Goal: Task Accomplishment & Management: Manage account settings

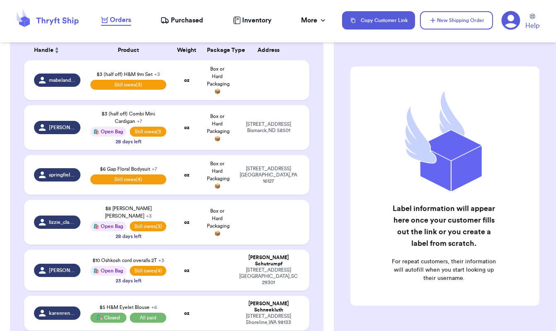
scroll to position [290, 0]
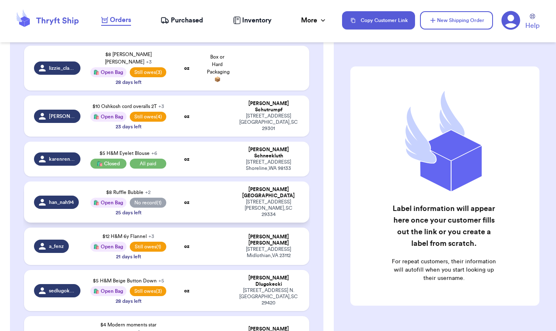
click at [73, 204] on td "han_nah94" at bounding box center [54, 201] width 61 height 41
select select "paid"
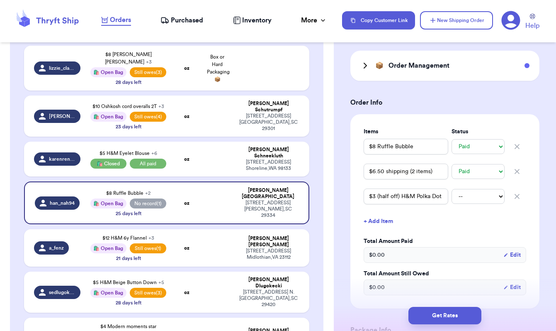
scroll to position [194, 0]
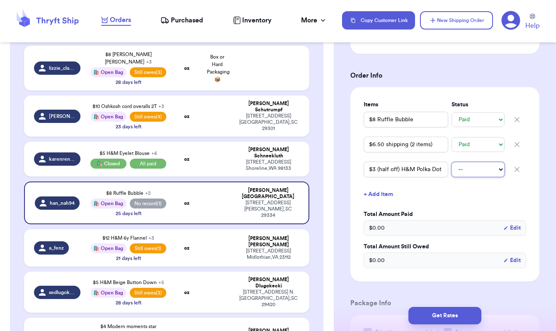
click at [471, 172] on select "-- Paid Owes" at bounding box center [478, 169] width 53 height 15
select select "paid"
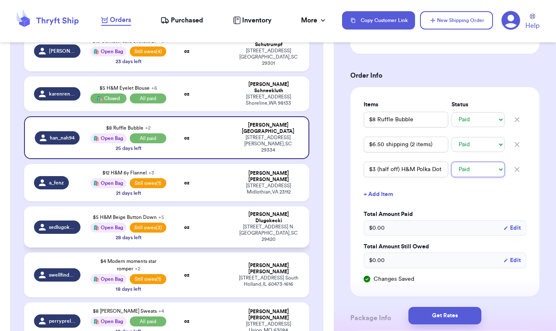
scroll to position [356, 0]
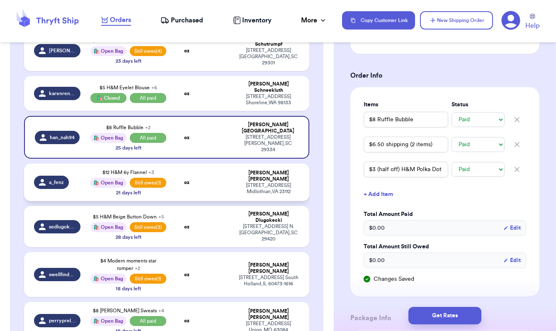
click at [192, 178] on td "oz" at bounding box center [186, 181] width 31 height 37
type input "$12 H&M 6y Flannel"
type input "$6 shipping"
type input "$7 [PERSON_NAME] Vest"
select select "unpaid"
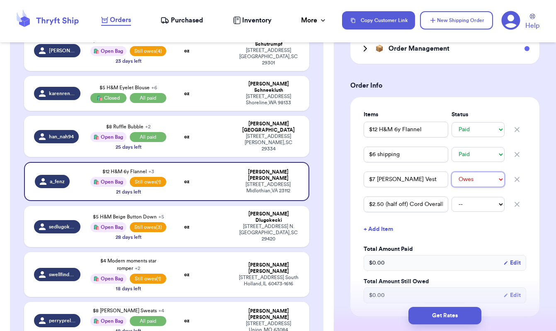
click at [475, 172] on select "-- Paid Owes" at bounding box center [478, 179] width 53 height 15
select select "paid"
click at [188, 225] on td "oz" at bounding box center [186, 226] width 31 height 41
type input "$5 H&M Beige Button Down"
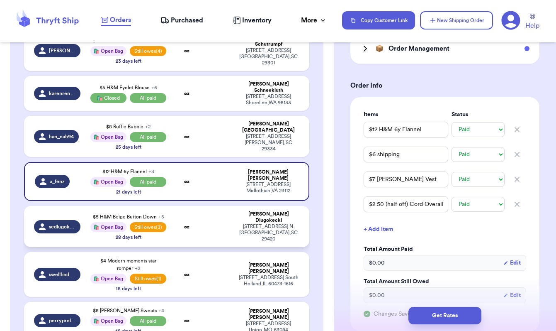
select select "unpaid"
type input "$7 H&M Striped Set"
select select "unpaid"
type input "$6 H&M Grey Polo"
select select "unpaid"
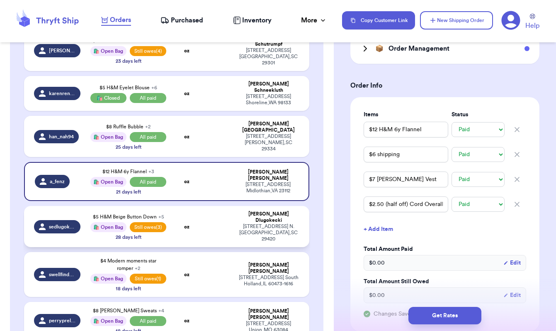
type input "$0 shipping - local pickup"
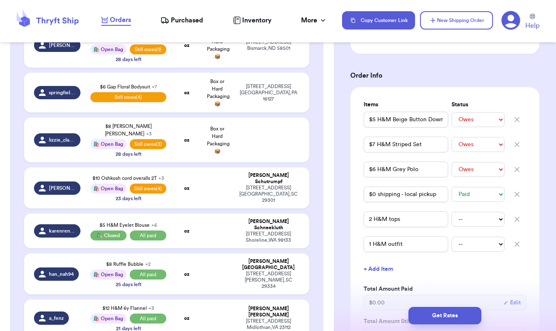
scroll to position [175, 0]
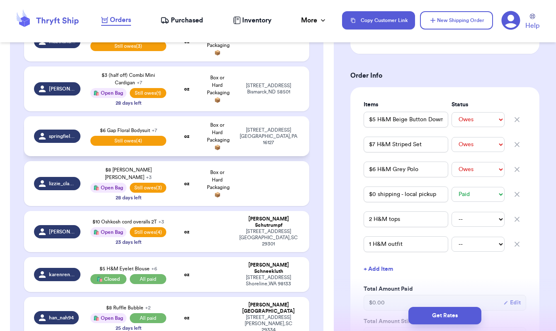
click at [61, 156] on td "springfieldsprouts" at bounding box center [54, 136] width 61 height 40
type input "$6 Gap Floral Bodysuit"
type input "$2.50 ON Orange Top"
type input "$5 Quince Sweater"
type input "$7.50 shipping (3 items)"
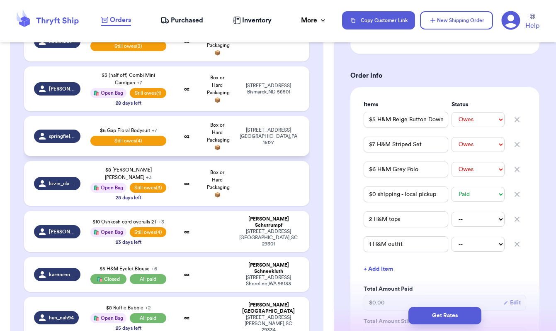
select select "unpaid"
type input "Bodysuit"
type input "Sweater"
select select "PA"
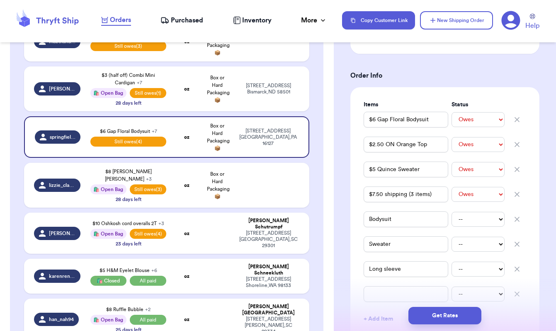
scroll to position [362, 0]
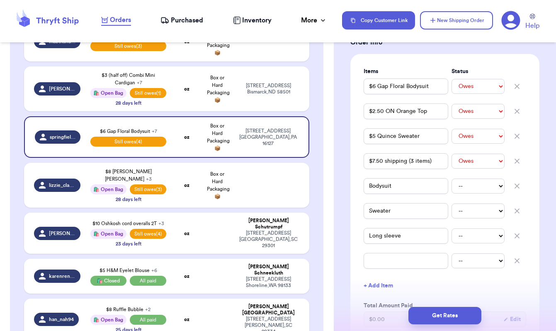
click at [518, 185] on icon "button" at bounding box center [517, 186] width 4 height 4
type input "Sweater"
type input "Long sleeve"
click at [518, 185] on icon "button" at bounding box center [517, 186] width 8 height 8
type input "Long sleeve"
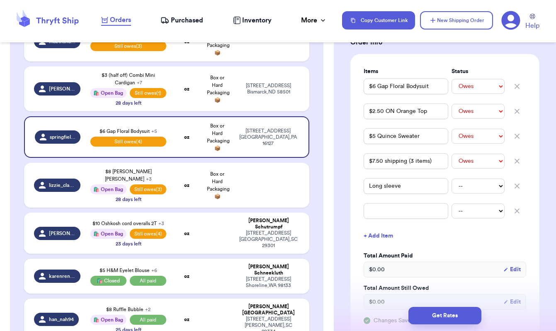
click at [518, 183] on icon "button" at bounding box center [517, 186] width 8 height 8
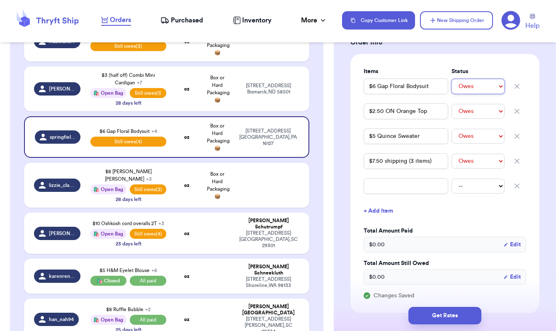
select select "paid"
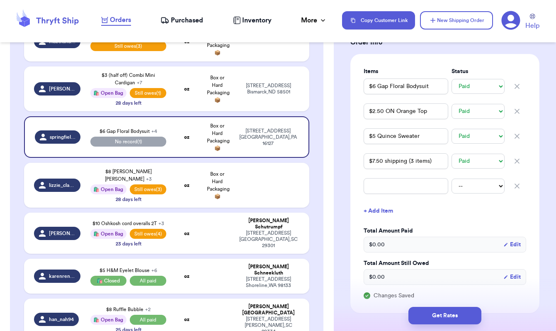
click at [520, 185] on icon "button" at bounding box center [517, 186] width 8 height 8
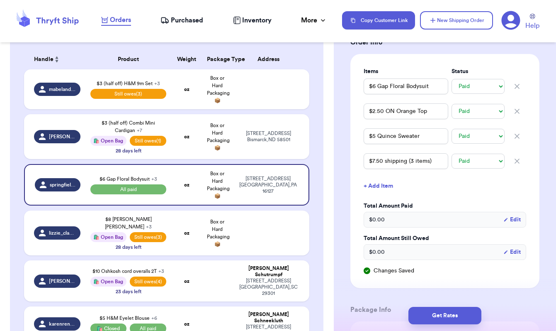
scroll to position [116, 0]
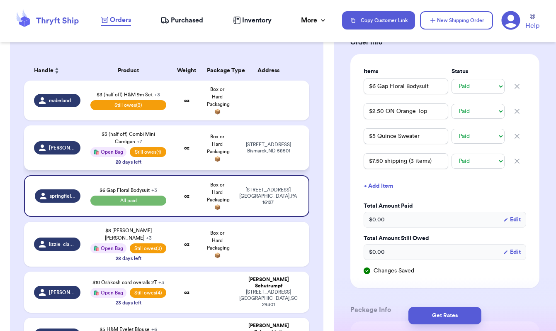
click at [55, 165] on td "[PERSON_NAME].[PERSON_NAME]" at bounding box center [54, 147] width 61 height 45
type input "$3 (half off) Combi Mini Cardigan"
select select "unpaid"
type input "$2 (half off) WN Cardigan"
select select "unknown"
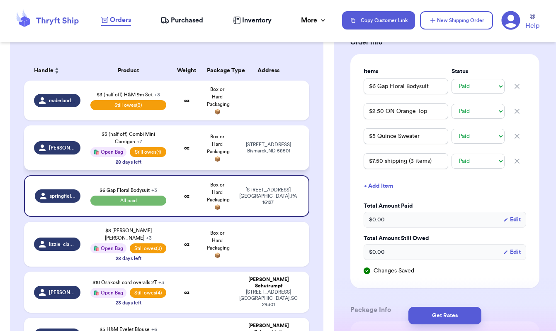
type input "$15 (half off) Carhartt Jacket"
select select "unknown"
type input "$7 (half off) [PERSON_NAME]"
select select "unknown"
type input "[EMAIL_ADDRESS][DOMAIN_NAME]"
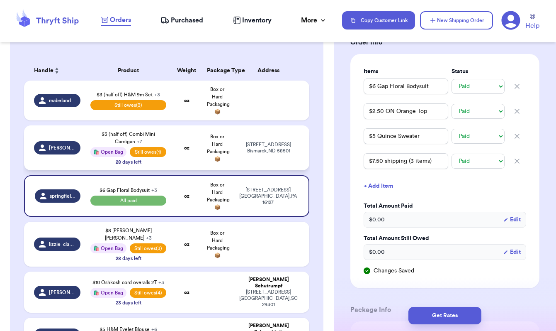
type input "[STREET_ADDRESS]"
type input "Bismarck"
select select "ND"
type input "58501"
type input "[PERSON_NAME].[PERSON_NAME]"
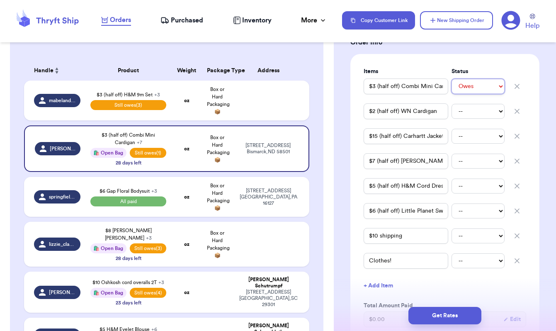
click at [473, 89] on select "-- Paid Owes" at bounding box center [478, 86] width 53 height 15
select select "paid"
click at [474, 109] on select "-- Paid Owes" at bounding box center [478, 111] width 53 height 15
select select "paid"
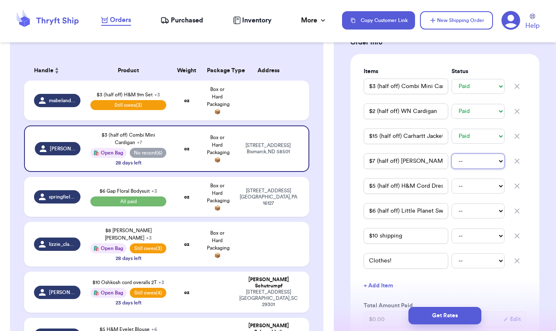
click at [471, 163] on select "-- Paid Owes" at bounding box center [478, 160] width 53 height 15
select select "paid"
click at [469, 188] on select "-- Paid Owes" at bounding box center [478, 185] width 53 height 15
select select "paid"
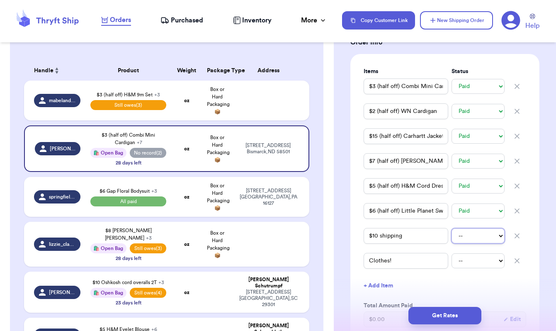
select select "paid"
click at [518, 260] on icon "button" at bounding box center [517, 260] width 4 height 4
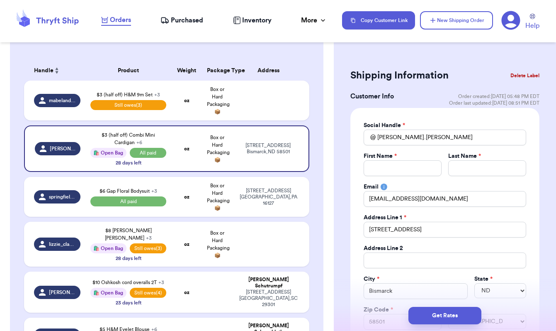
scroll to position [0, 0]
click at [452, 18] on button "New Shipping Order" at bounding box center [456, 20] width 73 height 18
select select "unknown"
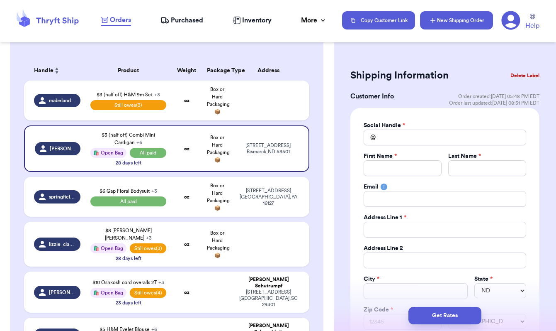
select select
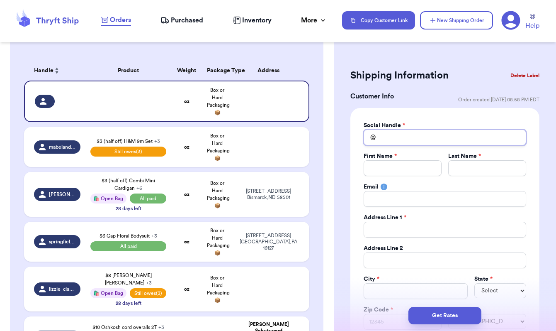
click at [418, 138] on input "Total Amount Paid" at bounding box center [445, 137] width 163 height 16
type input "l"
type input "li"
type input "lit"
type input "litt"
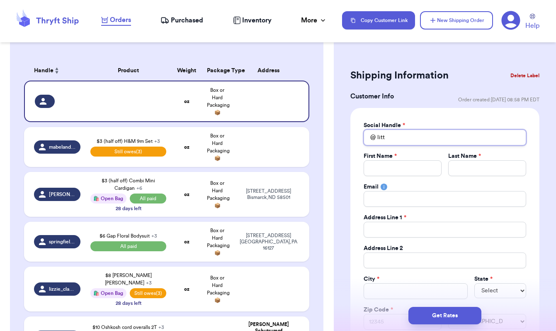
type input "littl"
type input "little"
type input "littleb"
type input "littlebe"
type input "littlebee"
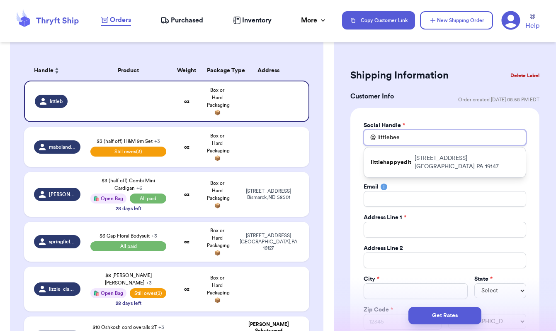
type input "littlebeet"
type input "littlebeeth"
type input "littlebeethr"
type input "littlebeethri"
type input "littlebeethrif"
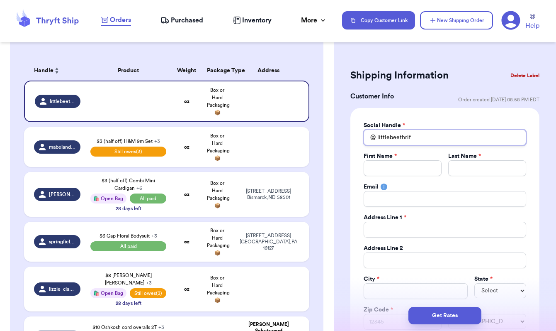
type input "littlebeethrift"
type input "littlebeethriftf"
type input "littlebeethriftfi"
type input "littlebeethriftfin"
type input "littlebeethriftfind"
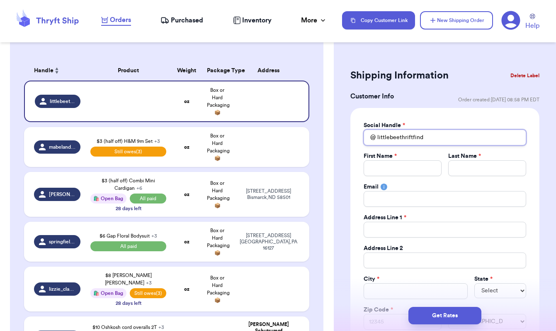
type input "littlebeethriftfinds"
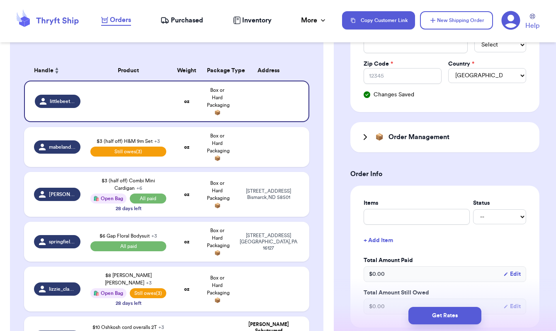
scroll to position [247, 0]
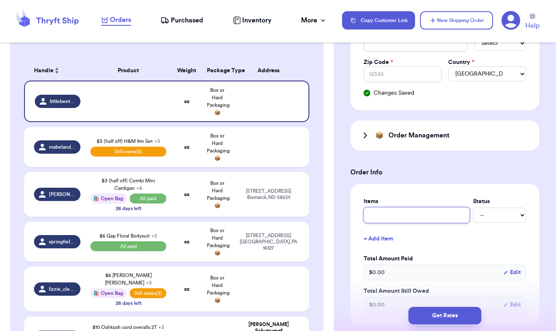
type input "2"
type input "$"
type input "$2"
type input "$2."
type input "$2.5"
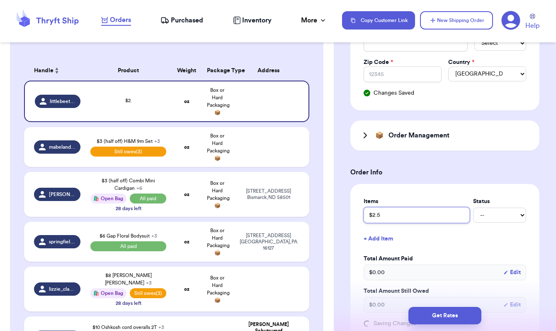
type input "$2.50"
type input "$2.50 ("
type input "$2.50 (h"
type input "$2.50 (ha"
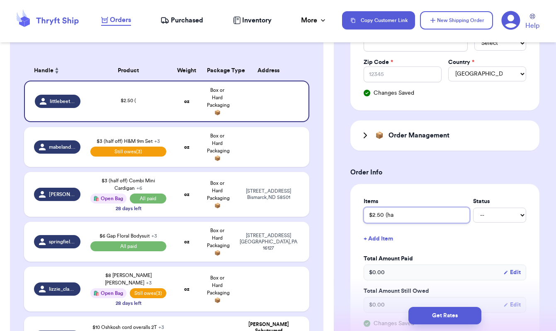
type input "$2.50 (hal"
type input "$2.50 (half"
type input "$2.50 (half o"
type input "$2.50 (half of"
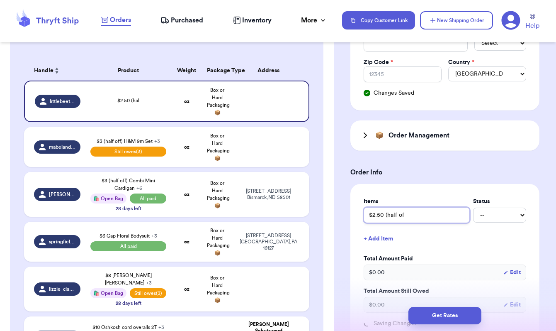
type input "$2.50 (half off"
type input "$2.50 (half off)"
type input "$2.50 (half off) E"
type input "$2.50 (half off) EP"
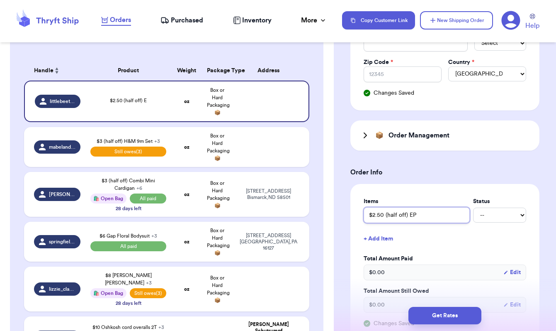
type input "$2.50 (half off) EP"
type input "$2.50 (half off) EP W"
type input "$2.50 (half off) EP Wa"
type input "$2.50 (half off) EP Waf"
type input "$2.50 (half off) EP Waff"
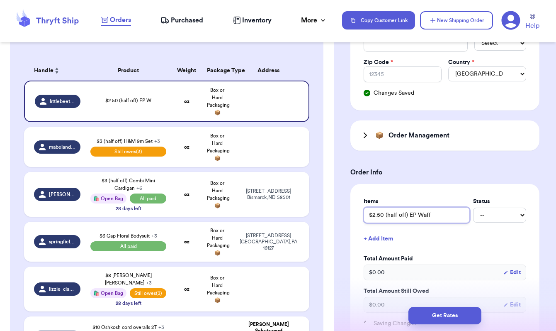
type input "$2.50 (half off) EP Waffl"
type input "$2.50 (half off) EP Waffle"
type input "$2.50 (half off) EP Waffle S"
type input "$2.50 (half off) EP Waffle Sh"
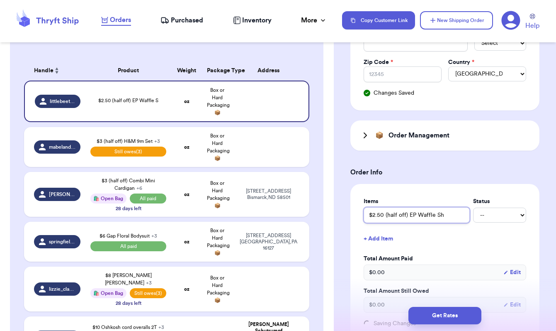
type input "$2.50 (half off) EP Waffle Shi"
type input "$2.50 (half off) EP Waffle Shir"
type input "$2.50 (half off) EP Waffle Shirt"
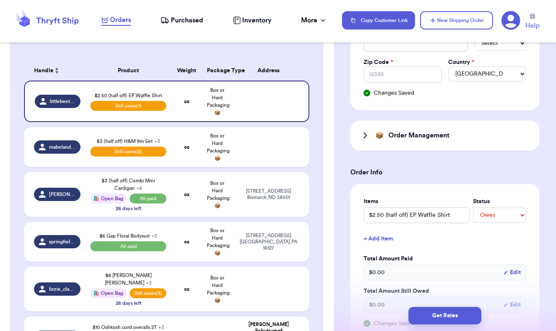
click at [381, 238] on button "+ Add Item" at bounding box center [444, 238] width 169 height 18
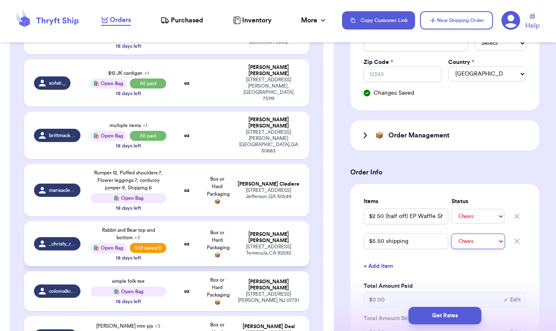
scroll to position [825, 0]
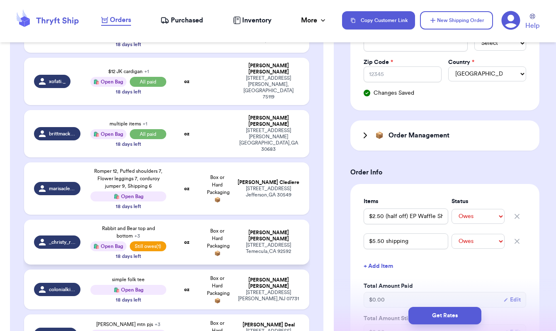
click at [67, 219] on td "_christy_renee" at bounding box center [54, 241] width 61 height 45
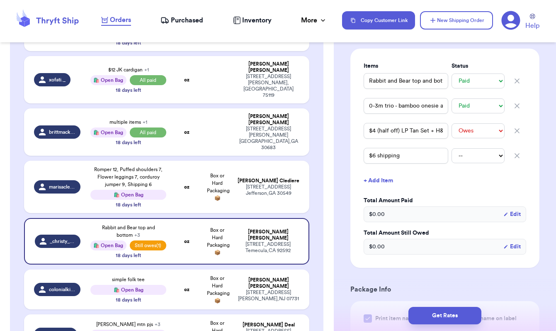
scroll to position [232, 0]
click at [389, 182] on button "+ Add Item" at bounding box center [444, 181] width 169 height 18
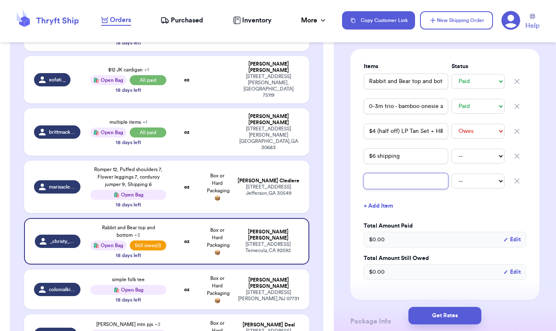
click at [384, 185] on input "text" at bounding box center [406, 181] width 85 height 16
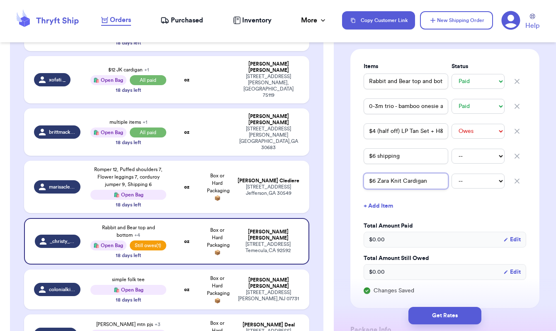
click at [377, 184] on input "$6 Zara Knit Cardigan" at bounding box center [406, 181] width 85 height 16
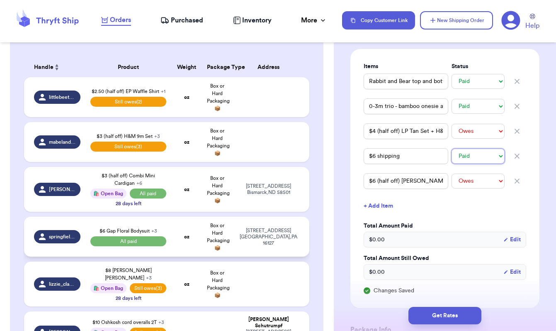
scroll to position [120, 0]
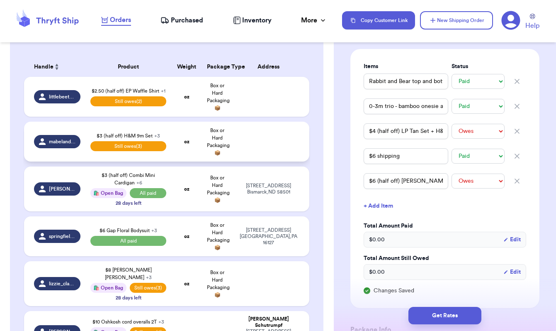
click at [78, 161] on td "mabelandmaude" at bounding box center [54, 142] width 61 height 40
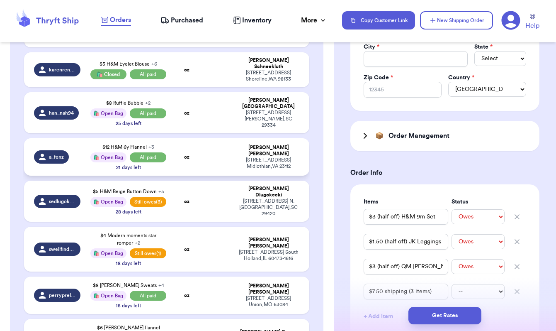
scroll to position [429, 0]
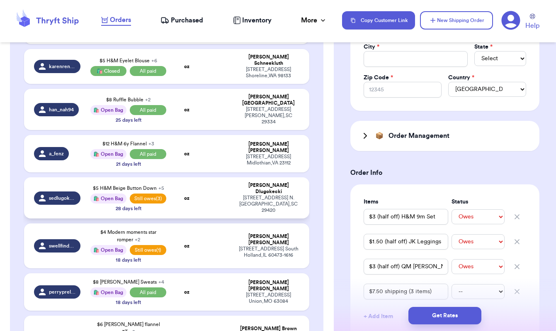
click at [70, 195] on td "sedlugokecki" at bounding box center [54, 197] width 61 height 41
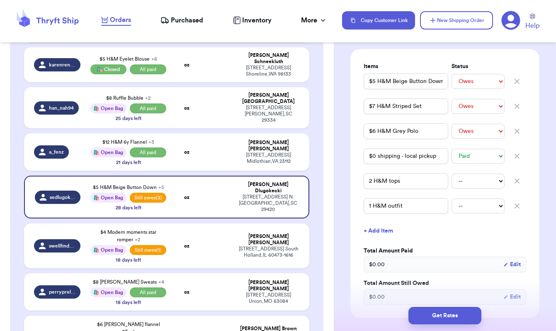
click at [516, 183] on icon "button" at bounding box center [517, 181] width 4 height 4
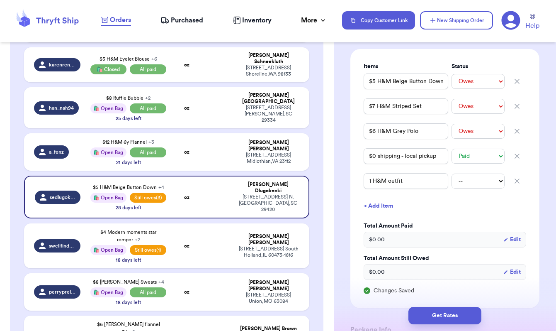
click at [518, 183] on icon "button" at bounding box center [517, 181] width 4 height 4
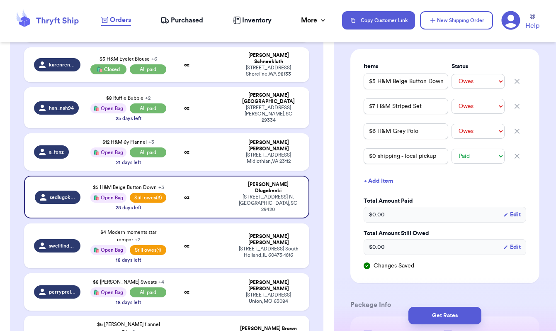
click at [382, 190] on button "+ Add Item" at bounding box center [444, 181] width 169 height 18
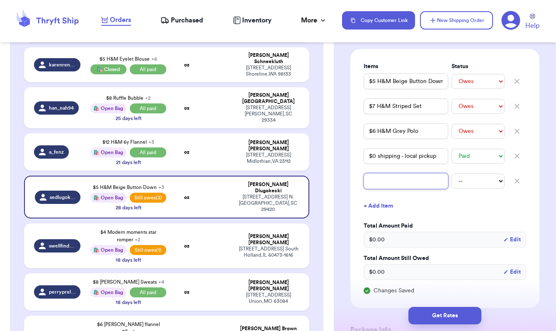
click at [375, 189] on input "text" at bounding box center [406, 181] width 85 height 16
click at [387, 215] on button "+ Add Item" at bounding box center [444, 206] width 169 height 18
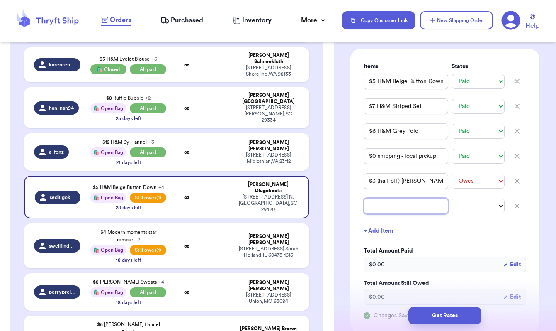
click at [391, 214] on input "text" at bounding box center [406, 206] width 85 height 16
click at [377, 214] on input "$3 H&M Long-Sleeved Duo" at bounding box center [406, 206] width 85 height 16
click at [389, 240] on button "+ Add Item" at bounding box center [444, 230] width 169 height 18
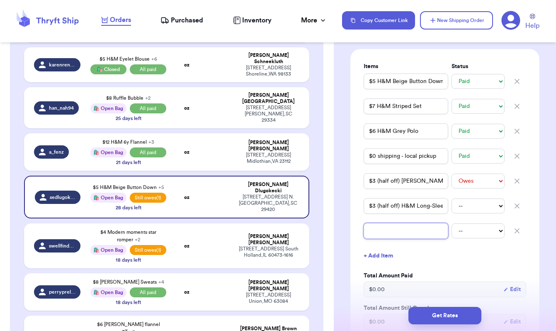
click at [383, 238] on input "text" at bounding box center [406, 231] width 85 height 16
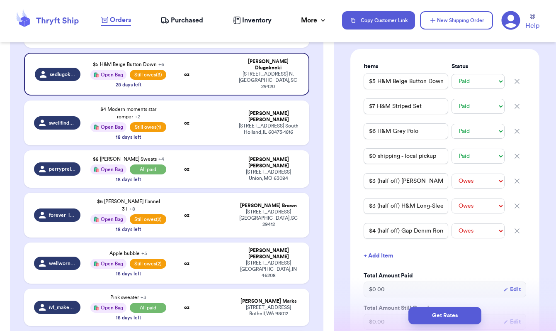
scroll to position [658, 0]
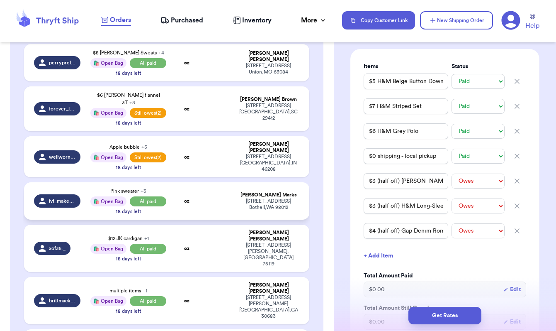
click at [112, 196] on div "🛍️ Open Bag" at bounding box center [108, 201] width 36 height 10
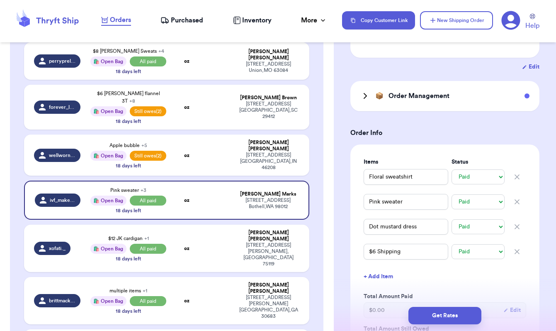
scroll to position [135, 0]
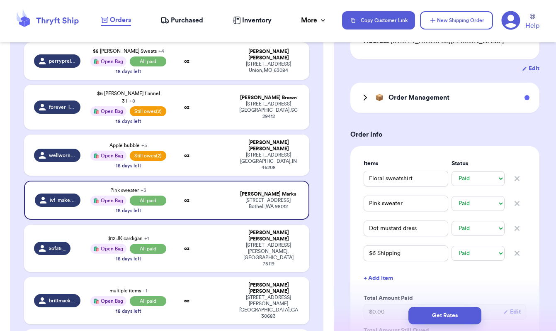
click at [365, 106] on div "📦 Order Management" at bounding box center [444, 98] width 189 height 30
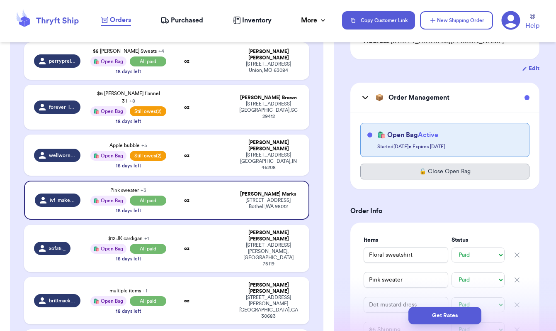
click at [439, 177] on button "🔒 Close Open Bag" at bounding box center [444, 171] width 169 height 16
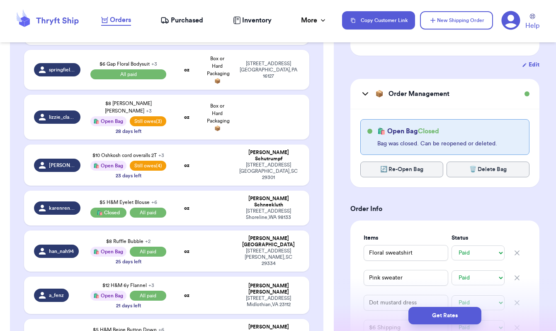
scroll to position [285, 0]
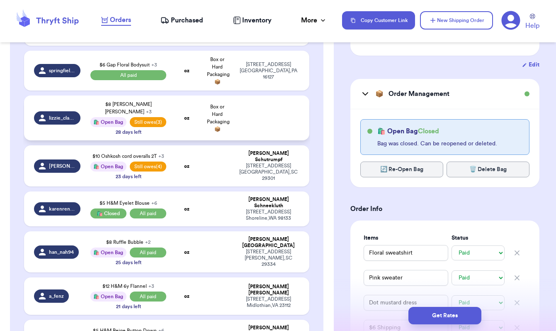
click at [90, 131] on div "$8 [PERSON_NAME] [PERSON_NAME] + 3 🛍️ Open Bag Still owes (3) 28 days left" at bounding box center [128, 117] width 76 height 35
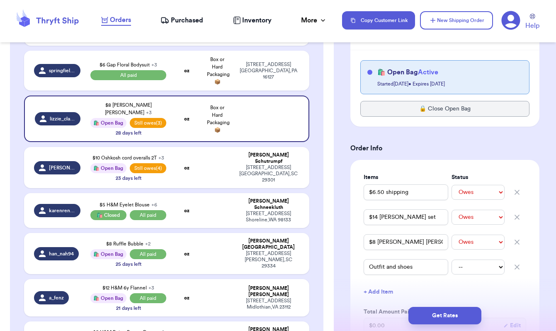
scroll to position [333, 0]
click at [518, 267] on icon "button" at bounding box center [517, 266] width 4 height 4
click at [474, 194] on select "-- Paid Owes" at bounding box center [478, 191] width 53 height 15
click at [477, 218] on select "-- Paid Owes" at bounding box center [478, 216] width 53 height 15
click at [476, 243] on select "-- Paid Owes" at bounding box center [478, 241] width 53 height 15
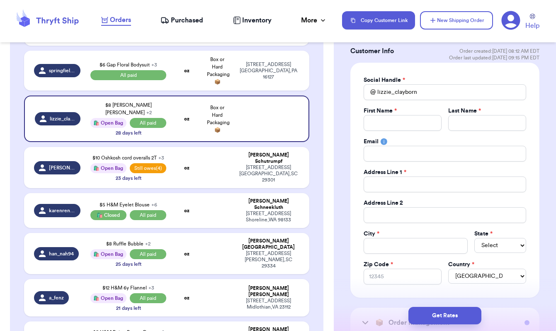
scroll to position [46, 0]
click at [86, 179] on td "$10 Oshkosh cord overalls 2T + 3 🛍️ Open Bag Still owes (4) 23 days left" at bounding box center [128, 167] width 86 height 41
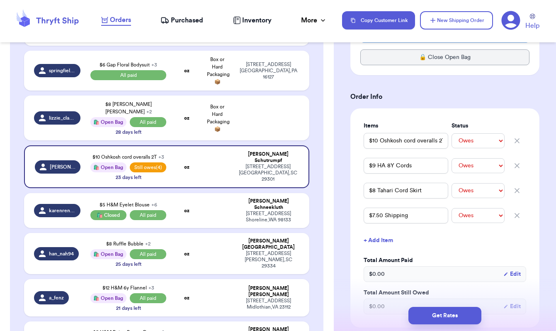
scroll to position [252, 0]
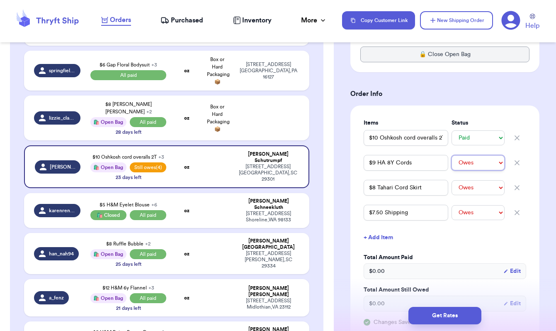
click at [469, 166] on select "-- Paid Owes" at bounding box center [478, 162] width 53 height 15
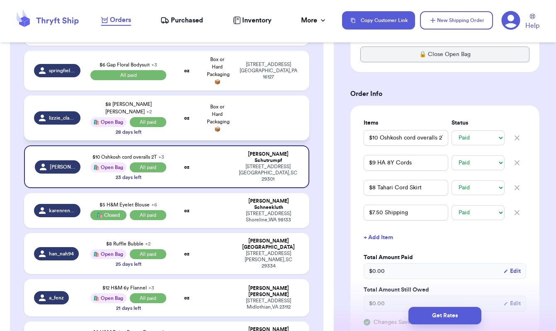
click at [116, 120] on div "🛍️ Open Bag" at bounding box center [108, 122] width 36 height 10
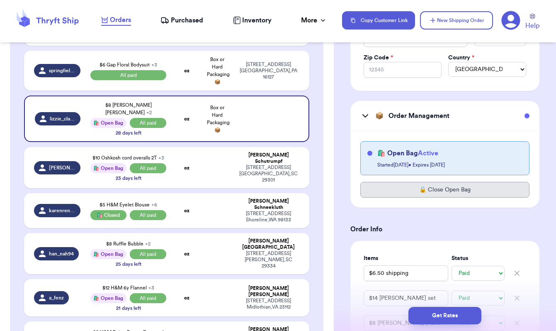
click at [430, 190] on button "🔒 Close Open Bag" at bounding box center [444, 190] width 169 height 16
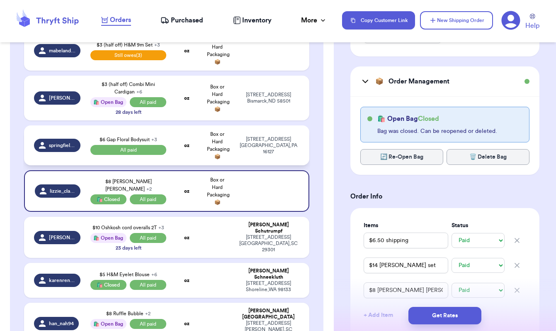
scroll to position [210, 0]
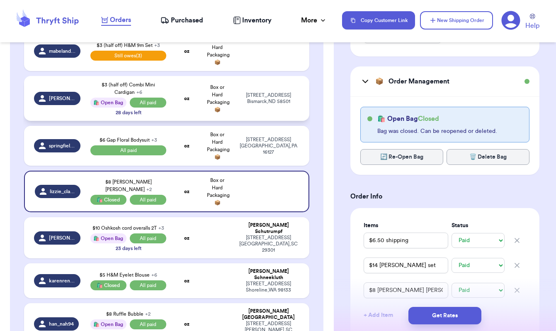
click at [66, 117] on td "[PERSON_NAME].[PERSON_NAME]" at bounding box center [54, 98] width 61 height 45
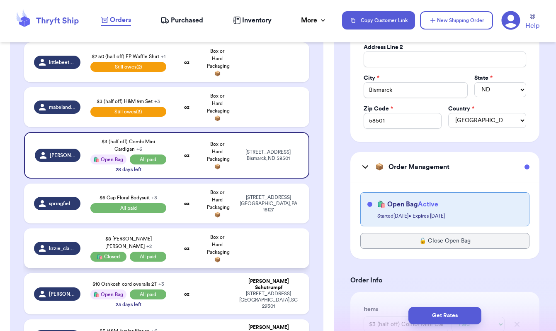
scroll to position [153, 0]
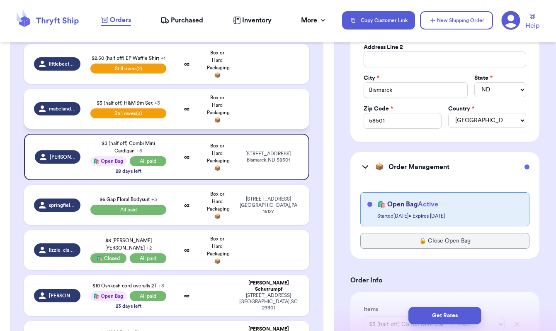
click at [63, 126] on td "mabelandmaude" at bounding box center [54, 109] width 61 height 40
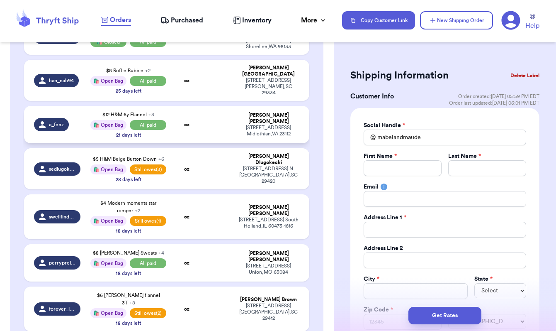
scroll to position [457, 0]
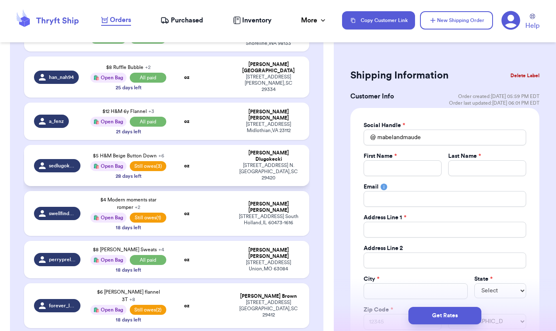
click at [173, 165] on td "oz" at bounding box center [186, 165] width 31 height 41
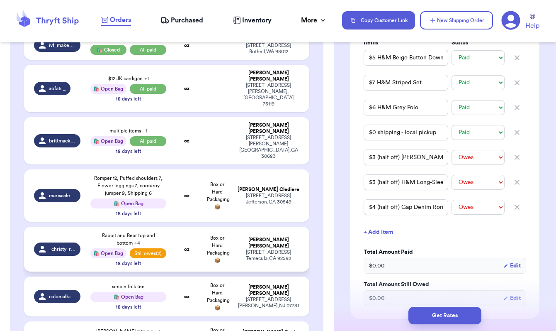
scroll to position [812, 0]
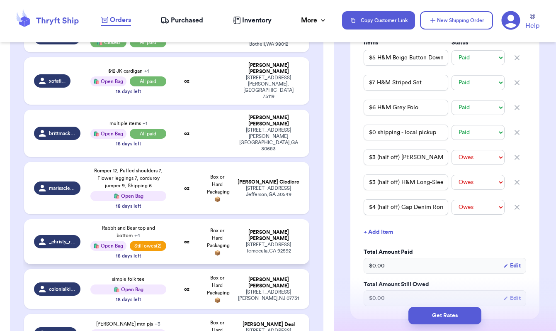
click at [63, 219] on td "_christy_renee" at bounding box center [54, 241] width 61 height 45
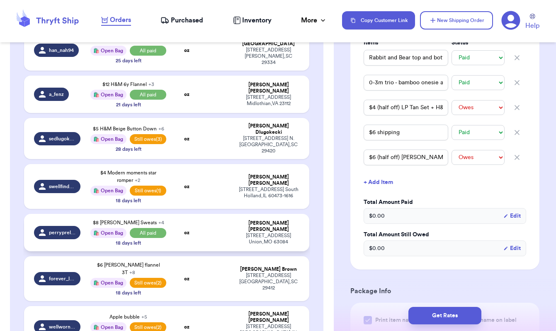
scroll to position [482, 0]
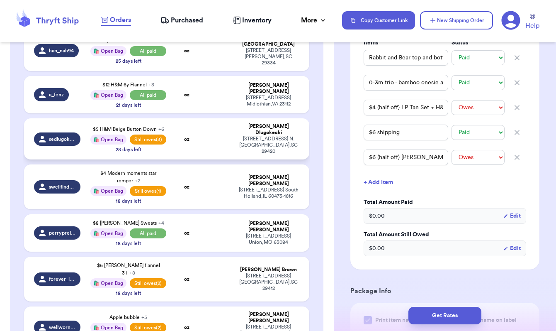
click at [153, 134] on span "Still owes (3)" at bounding box center [148, 139] width 37 height 10
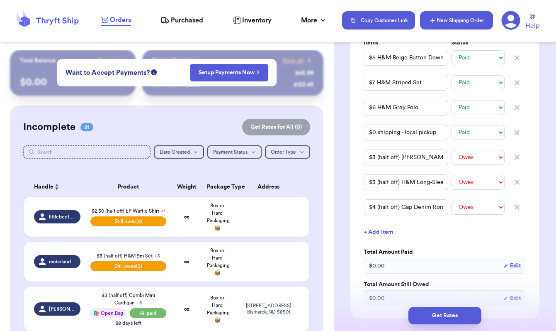
scroll to position [0, 0]
click at [465, 20] on button "New Shipping Order" at bounding box center [456, 20] width 73 height 18
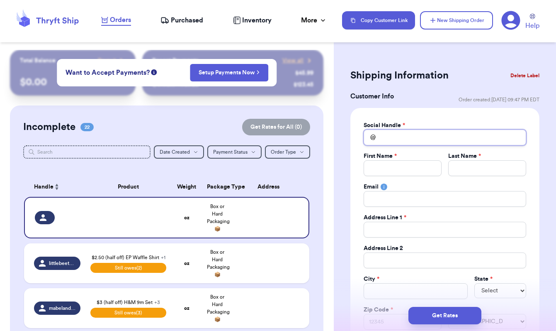
click at [399, 137] on input "Total Amount Paid" at bounding box center [445, 137] width 163 height 16
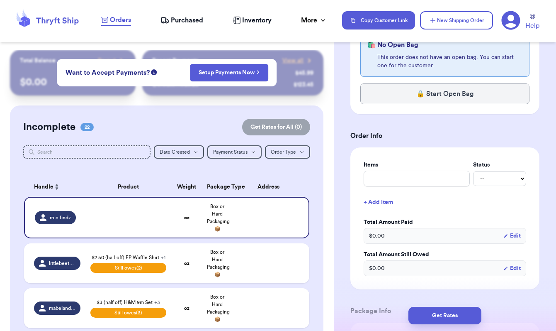
scroll to position [376, 0]
click at [386, 181] on input "text" at bounding box center [417, 178] width 106 height 16
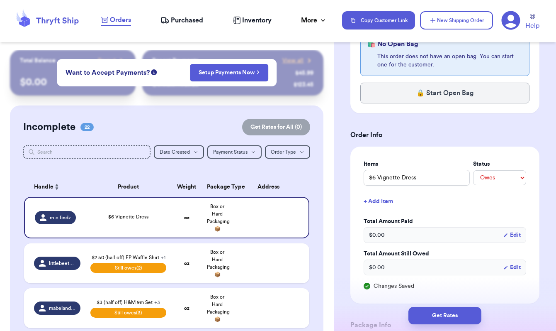
click at [389, 201] on button "+ Add Item" at bounding box center [444, 201] width 169 height 18
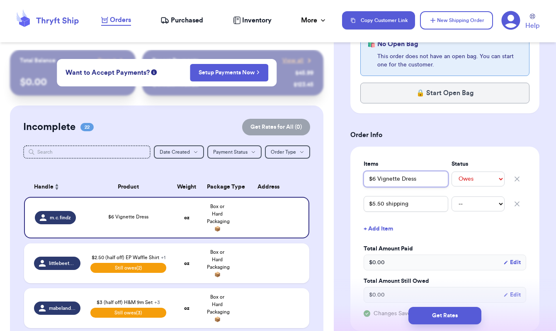
click at [378, 180] on input "$6 Vignette Dress" at bounding box center [406, 179] width 85 height 16
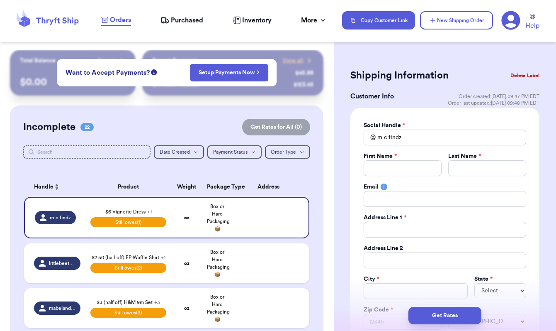
scroll to position [0, 0]
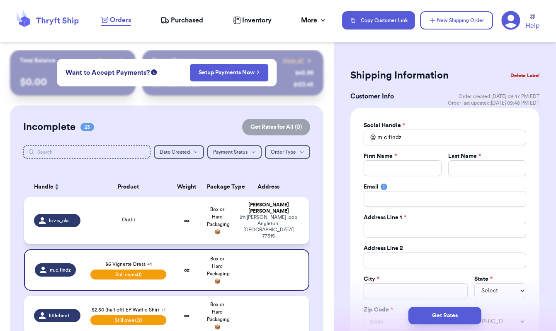
click at [149, 228] on td "Outfit" at bounding box center [128, 220] width 86 height 47
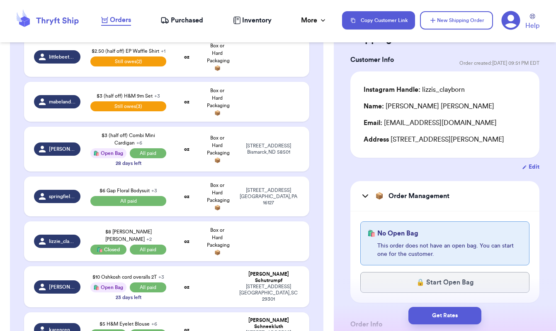
scroll to position [26, 0]
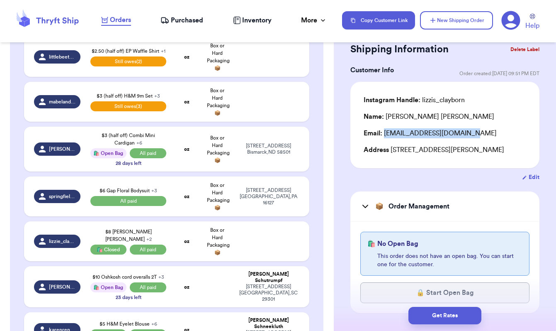
drag, startPoint x: 384, startPoint y: 135, endPoint x: 478, endPoint y: 132, distance: 93.8
click at [478, 132] on div "Email: [EMAIL_ADDRESS][DOMAIN_NAME]" at bounding box center [445, 133] width 163 height 10
copy div "[EMAIL_ADDRESS][DOMAIN_NAME]"
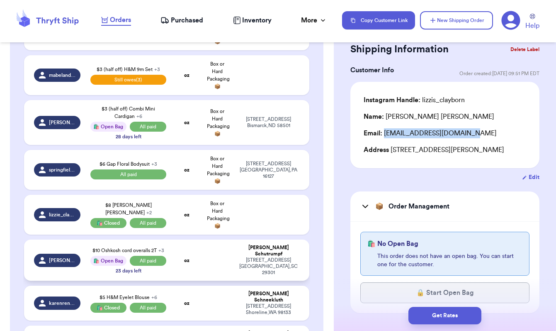
scroll to position [285, 0]
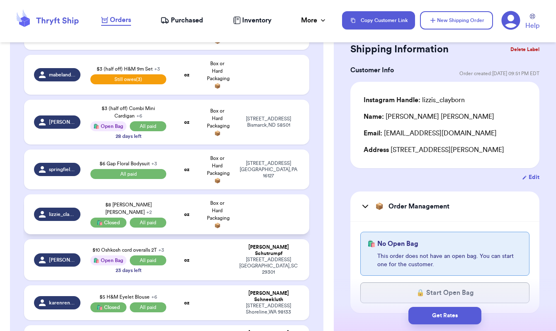
click at [192, 221] on td "oz" at bounding box center [186, 214] width 31 height 40
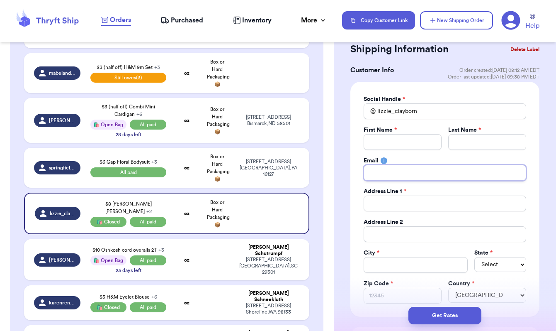
paste input "[EMAIL_ADDRESS][DOMAIN_NAME]"
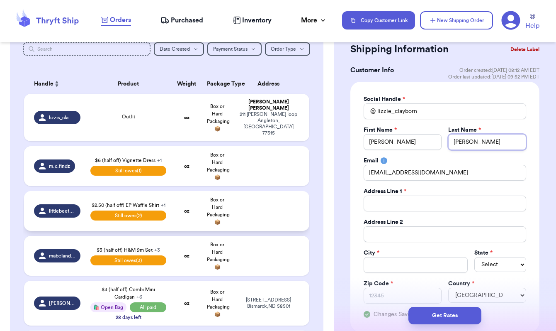
scroll to position [98, 0]
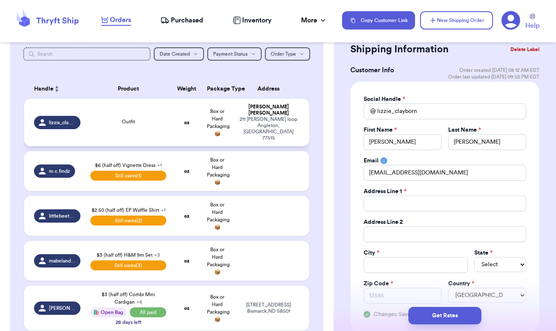
click at [106, 127] on div "Outfit" at bounding box center [128, 122] width 76 height 9
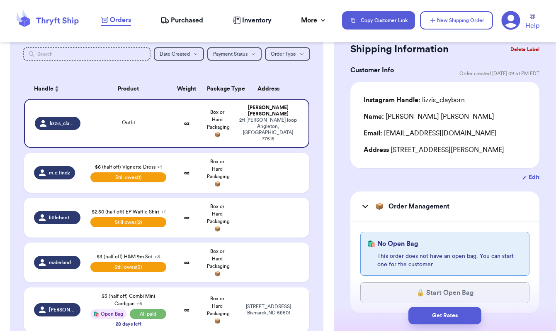
drag, startPoint x: 390, startPoint y: 152, endPoint x: 518, endPoint y: 153, distance: 127.7
click at [518, 153] on div "Address [STREET_ADDRESS][PERSON_NAME]" at bounding box center [445, 150] width 163 height 10
copy div "[STREET_ADDRESS][PERSON_NAME]"
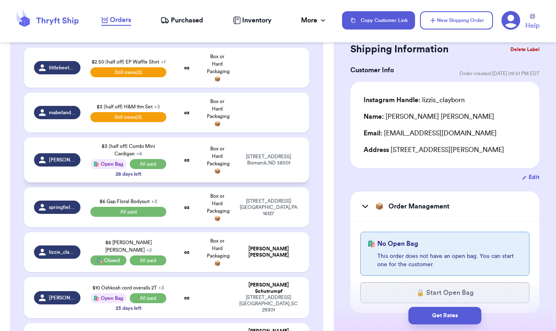
scroll to position [266, 0]
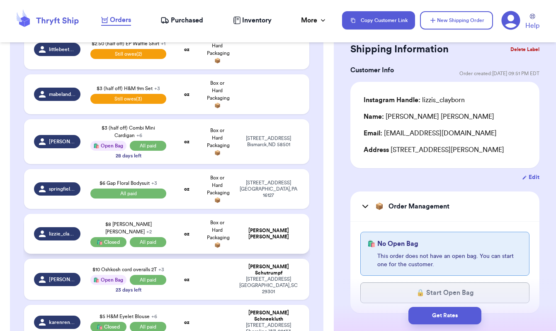
click at [71, 248] on td "lizzie_clayborn" at bounding box center [54, 234] width 61 height 40
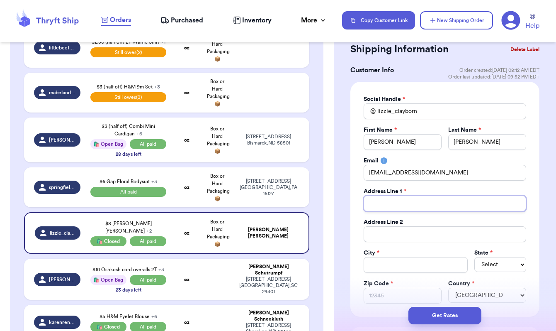
paste input "[STREET_ADDRESS][PERSON_NAME]"
drag, startPoint x: 413, startPoint y: 204, endPoint x: 438, endPoint y: 204, distance: 24.5
click at [438, 204] on input "[STREET_ADDRESS][PERSON_NAME]" at bounding box center [445, 203] width 163 height 16
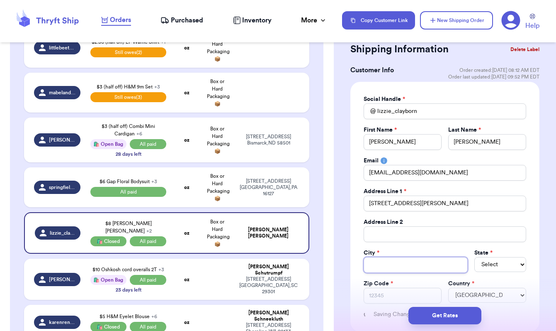
paste input "Angleton"
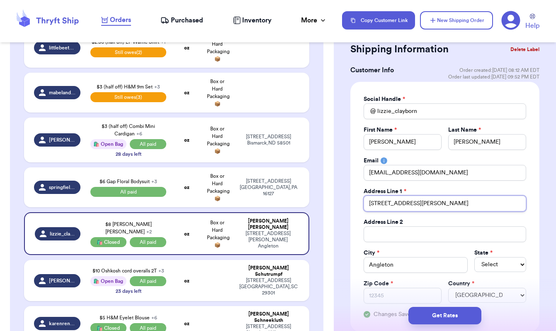
drag, startPoint x: 440, startPoint y: 205, endPoint x: 425, endPoint y: 205, distance: 15.3
click at [425, 205] on input "[STREET_ADDRESS][PERSON_NAME]" at bounding box center [445, 203] width 163 height 16
paste input "77515"
drag, startPoint x: 427, startPoint y: 202, endPoint x: 361, endPoint y: 205, distance: 66.0
click at [361, 205] on div "Social Handle * @ lizzie_clayborn First Name * [PERSON_NAME] Last Name * [PERSO…" at bounding box center [444, 207] width 189 height 250
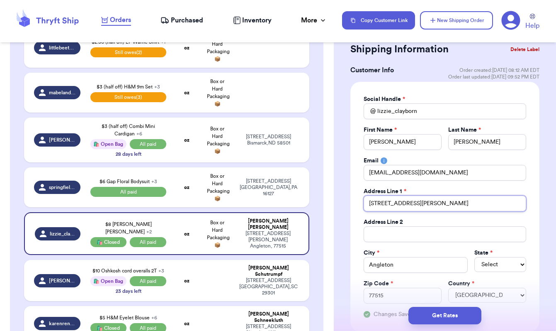
click at [426, 202] on input "[STREET_ADDRESS][PERSON_NAME]" at bounding box center [445, 203] width 163 height 16
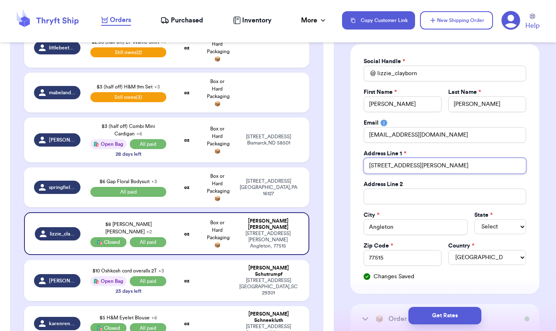
scroll to position [77, 0]
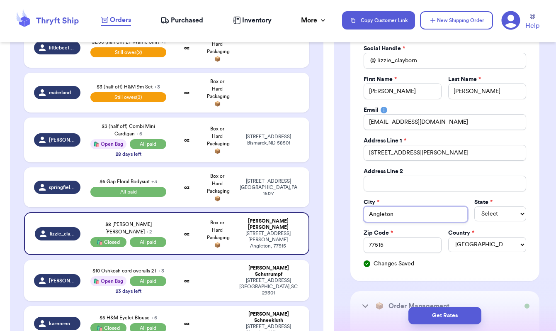
click at [372, 215] on input "Angleton" at bounding box center [416, 214] width 104 height 16
click at [454, 266] on div "Changes Saved" at bounding box center [445, 263] width 163 height 8
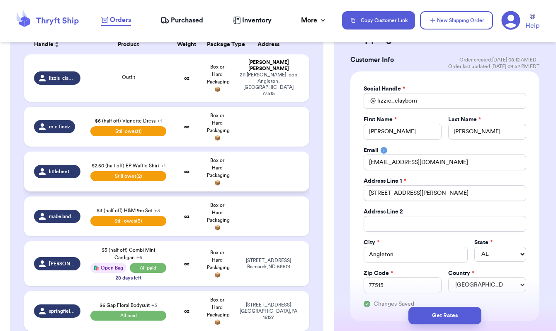
scroll to position [141, 0]
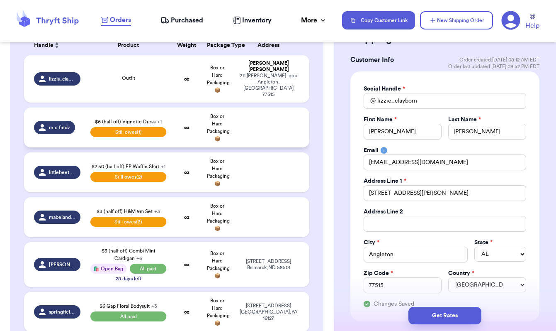
click at [223, 129] on span "Box or Hard Packaging 📦" at bounding box center [218, 127] width 23 height 27
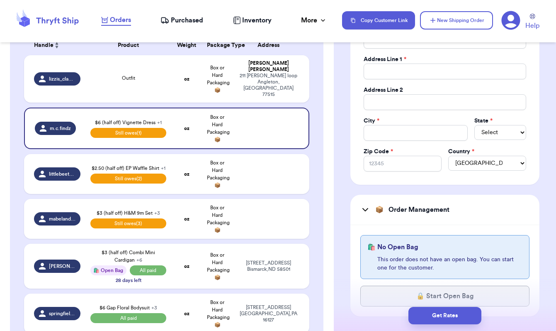
scroll to position [279, 0]
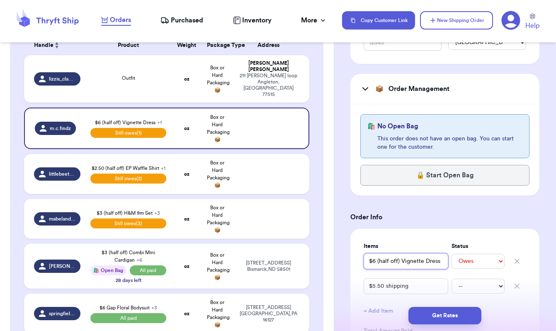
click at [397, 262] on input "$6 (half off) Vignette Dress" at bounding box center [406, 261] width 85 height 16
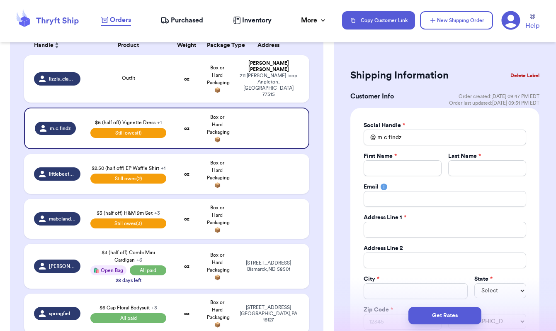
scroll to position [0, 0]
click at [525, 75] on button "Delete Label" at bounding box center [525, 75] width 36 height 18
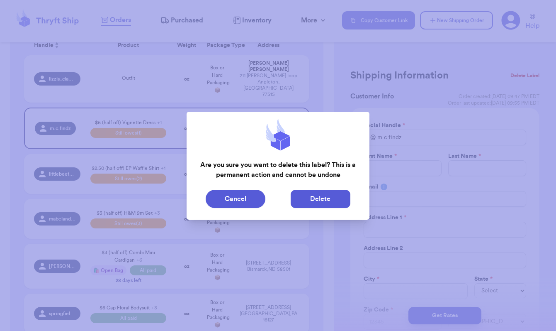
click at [309, 200] on button "Delete" at bounding box center [321, 199] width 60 height 18
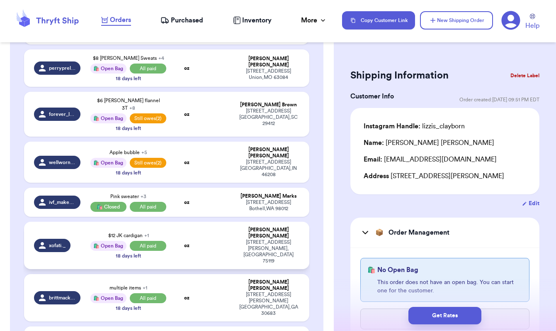
scroll to position [704, 0]
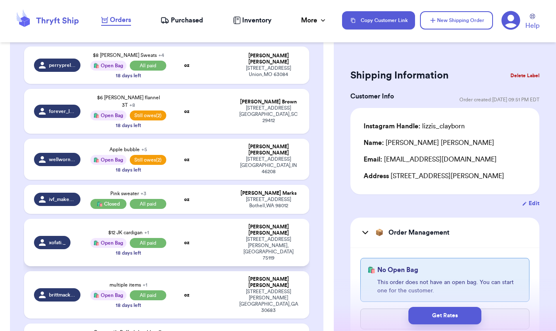
click at [80, 219] on td "xofati._" at bounding box center [54, 242] width 61 height 47
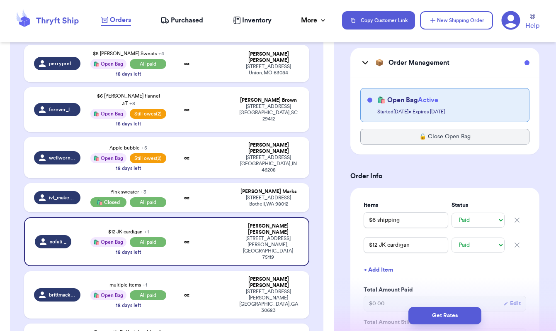
scroll to position [170, 0]
click at [384, 270] on button "+ Add Item" at bounding box center [444, 269] width 169 height 18
click at [383, 272] on input "text" at bounding box center [406, 269] width 85 height 16
paste input "$6 (half off) Vignette Dress"
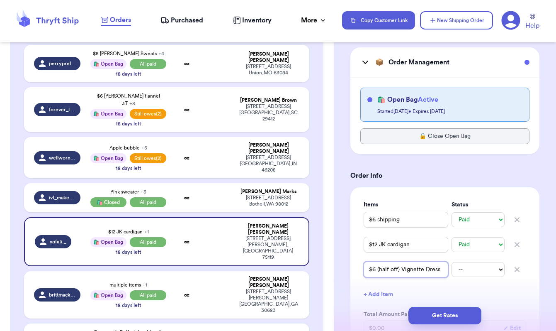
click at [376, 271] on input "$6 (half off) Vignette Dress" at bounding box center [406, 269] width 85 height 16
click at [376, 223] on input "$6 shipping" at bounding box center [406, 220] width 85 height 16
click at [376, 271] on input "$6 (half off) Vignette Dress" at bounding box center [406, 269] width 85 height 16
click at [473, 281] on div "Items Status $6 shipping -- Paid Owes $12 JK cardigan -- Paid Owes $7 (half off…" at bounding box center [445, 291] width 163 height 182
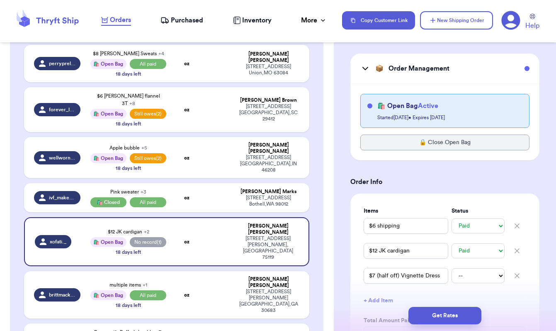
scroll to position [237, 0]
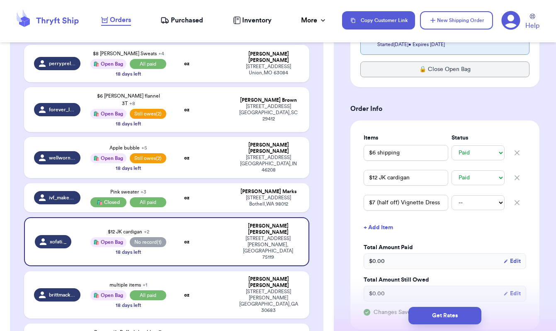
click at [474, 224] on button "+ Add Item" at bounding box center [444, 227] width 169 height 18
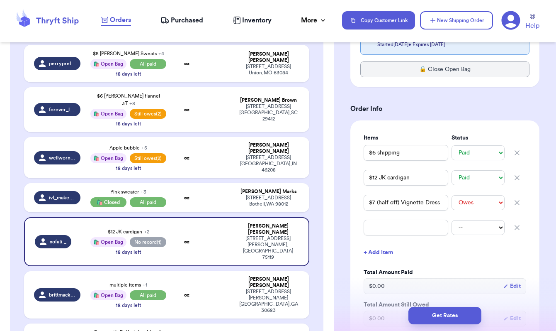
click at [517, 229] on icon "button" at bounding box center [517, 227] width 4 height 4
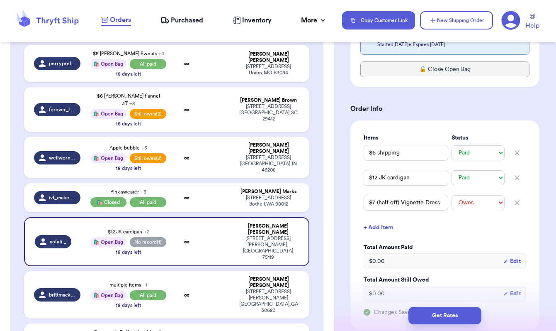
click at [396, 243] on div "Items Status $6 shipping -- Paid Owes $12 JK cardigan -- Paid Owes $7 (half off…" at bounding box center [445, 225] width 163 height 182
click at [499, 109] on h3 "Order Info" at bounding box center [444, 109] width 189 height 10
click at [190, 183] on td "oz" at bounding box center [186, 197] width 31 height 29
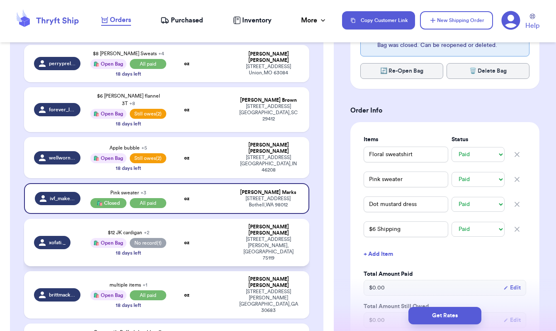
click at [188, 219] on td "oz" at bounding box center [186, 242] width 31 height 47
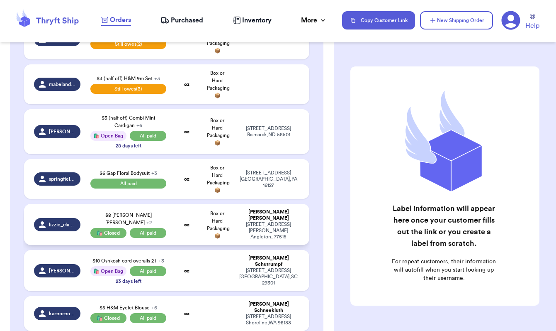
scroll to position [47, 0]
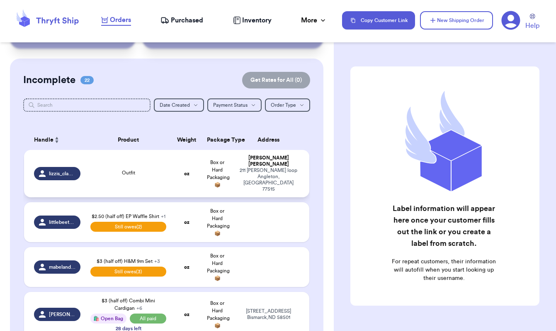
click at [144, 187] on td "Outfit" at bounding box center [128, 173] width 86 height 47
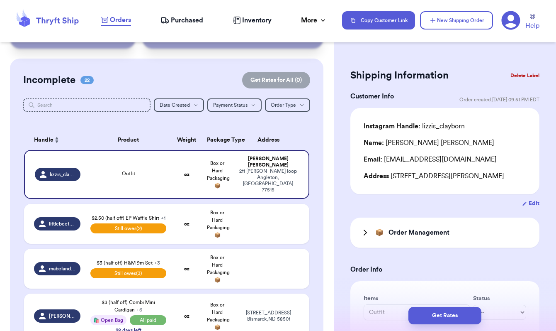
click at [522, 74] on button "Delete Label" at bounding box center [525, 75] width 36 height 18
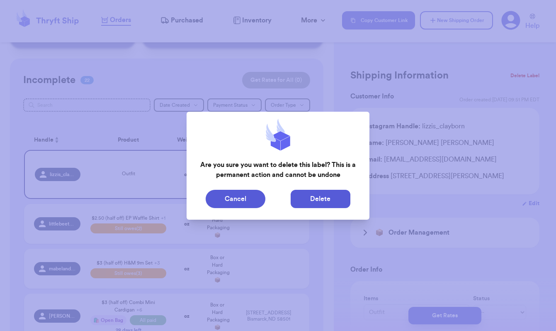
click at [311, 197] on button "Delete" at bounding box center [321, 199] width 60 height 18
type input "$2.50 (half off) EP Waffle Shirt"
select select "unpaid"
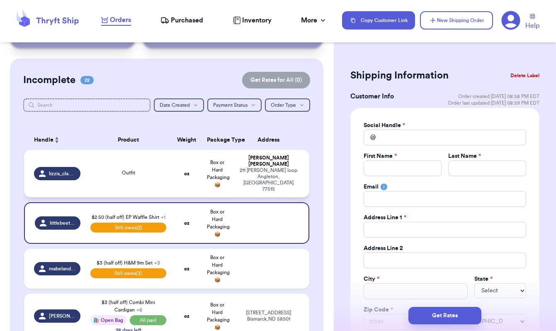
type input "littlebeethriftfinds"
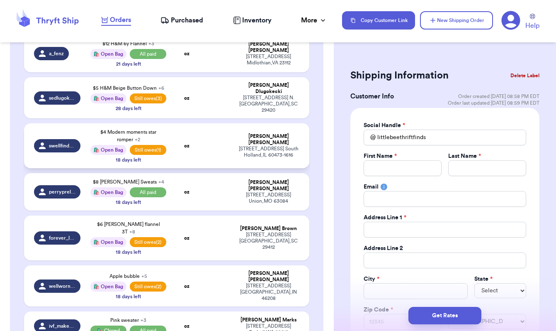
scroll to position [533, 0]
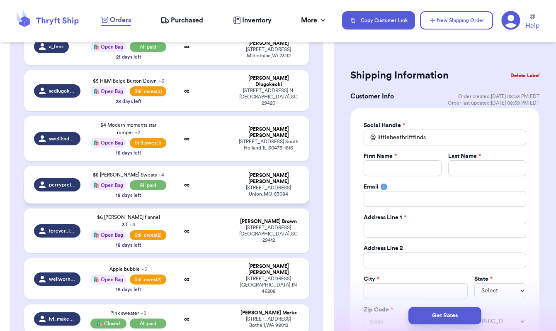
click at [100, 180] on div "$8 Zara Heathered Sweats + 4 🛍️ Open Bag All paid 18 days left" at bounding box center [128, 184] width 76 height 27
select select "paid"
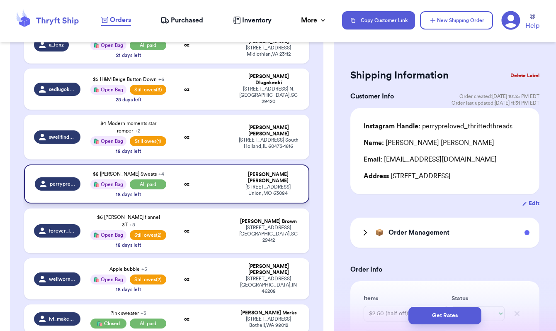
type input "$8 [PERSON_NAME] Sweats"
select select "paid"
type input "$5 H&M Sage Pants"
select select "paid"
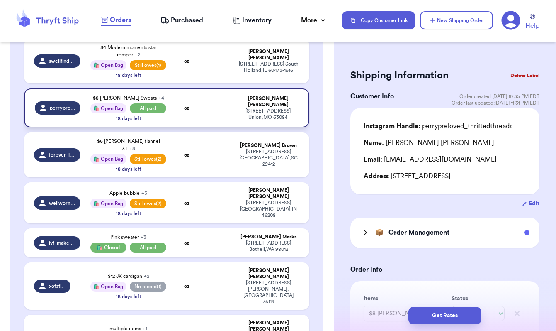
scroll to position [611, 0]
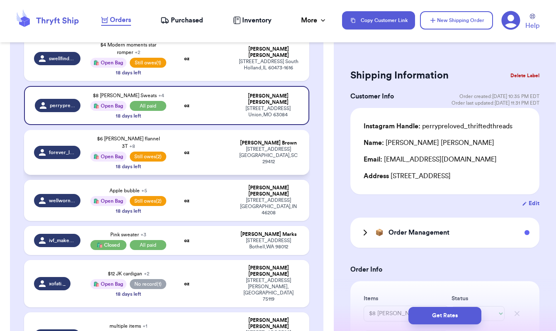
click at [166, 151] on td "$6 hm green flannel 3T + 8 🛍️ Open Bag Still owes (2) 18 days left" at bounding box center [128, 152] width 86 height 45
type input "$4 H&M Flannel Dress 2T (story sale add-on)"
type input "$6 [PERSON_NAME] flannel 3T"
type input "$20 HA navy plaid dress"
type input "$16 oshkosh cord dress"
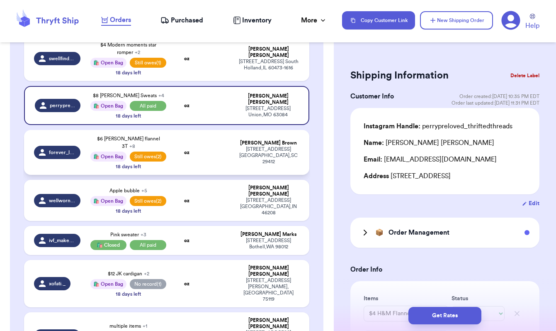
select select "paid"
select select "unpaid"
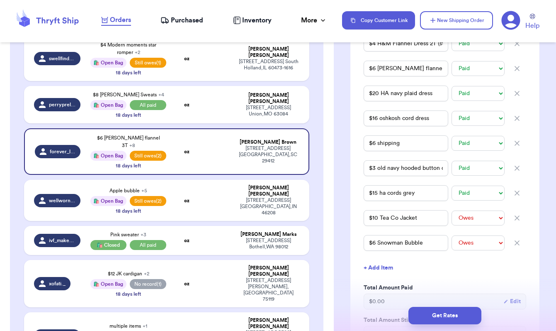
scroll to position [270, 0]
select select "paid"
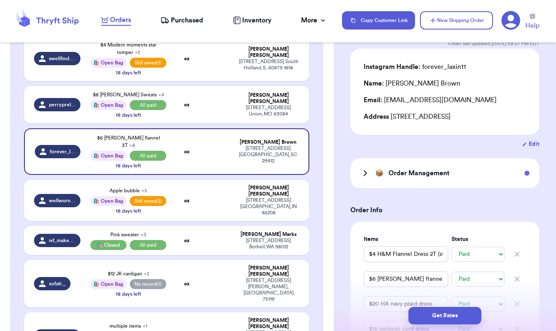
scroll to position [54, 0]
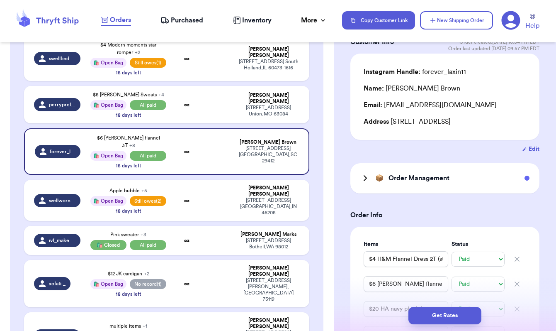
click at [408, 182] on h3 "Order Management" at bounding box center [419, 178] width 61 height 10
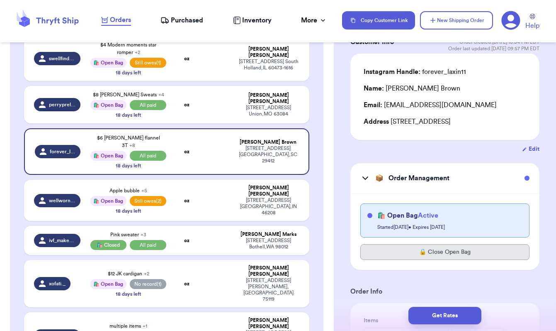
click at [428, 254] on button "🔒 Close Open Bag" at bounding box center [444, 252] width 169 height 16
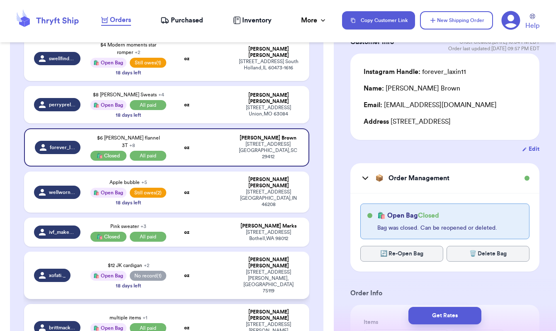
click at [180, 255] on td "oz" at bounding box center [186, 274] width 31 height 47
type input "$12 JK cardigan"
type input "$6 shipping"
type input "$7 (half off) Vignette Dress"
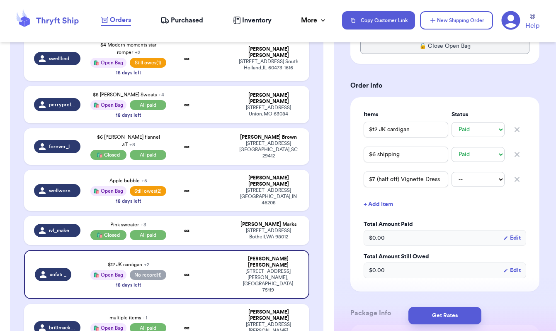
scroll to position [255, 0]
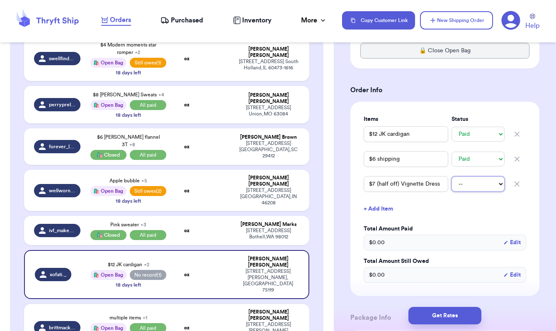
select select "unpaid"
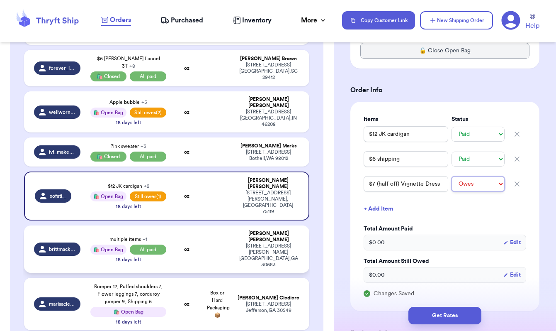
scroll to position [760, 0]
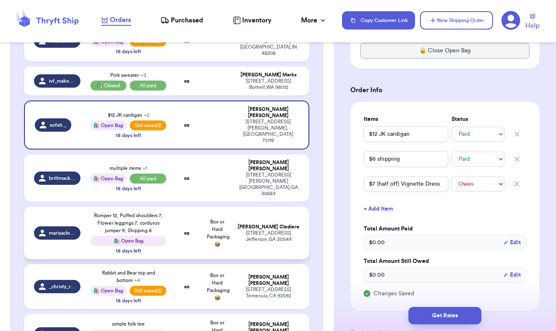
click at [77, 207] on td "marisaclediere" at bounding box center [54, 233] width 61 height 52
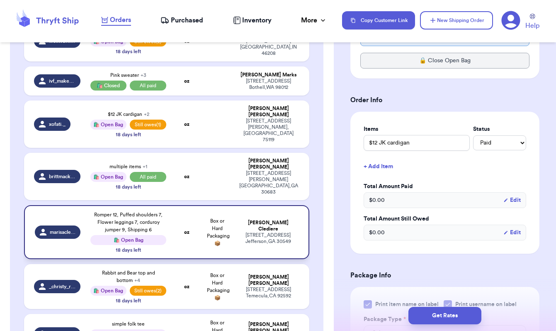
type input "Romper 12, Puffed shoulders 7, Flower leggings 7, corduroy jumper 9, Shipping 6"
select select "unknown"
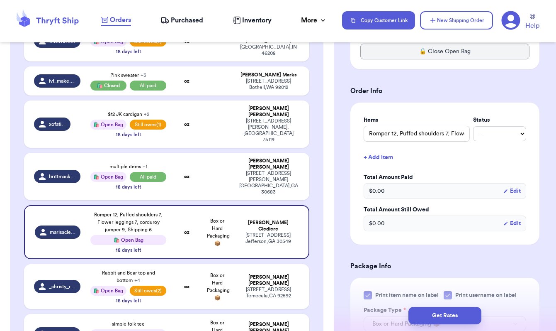
scroll to position [267, 0]
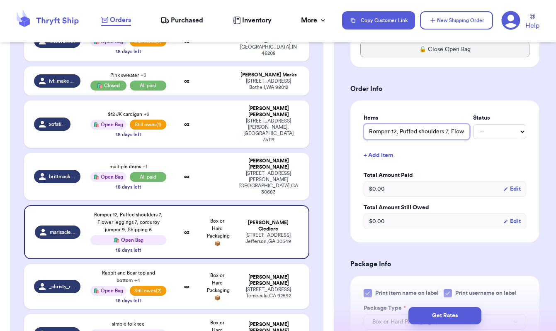
click at [404, 135] on input "Romper 12, Puffed shoulders 7, Flower leggings 7, corduroy jumper 9, Shipping 6" at bounding box center [417, 132] width 106 height 16
click at [368, 134] on input "Romper 12, Puffed shoulders 7, Flower leggings 7, corduroy jumper 9, Shipping 6" at bounding box center [417, 132] width 106 height 16
click at [490, 131] on select "-- Paid Owes" at bounding box center [499, 131] width 53 height 15
select select "paid"
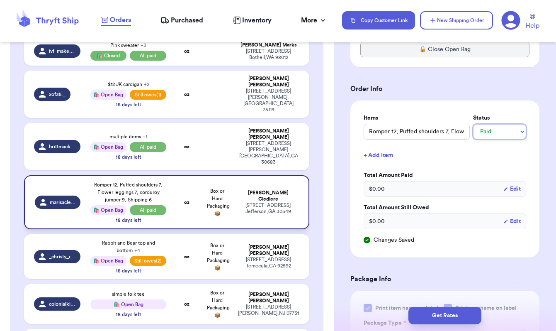
scroll to position [800, 0]
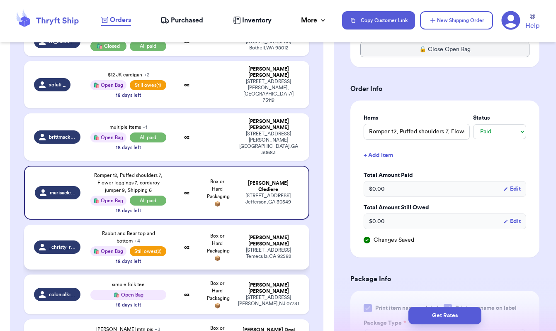
click at [71, 224] on td "_christy_renee" at bounding box center [54, 246] width 61 height 45
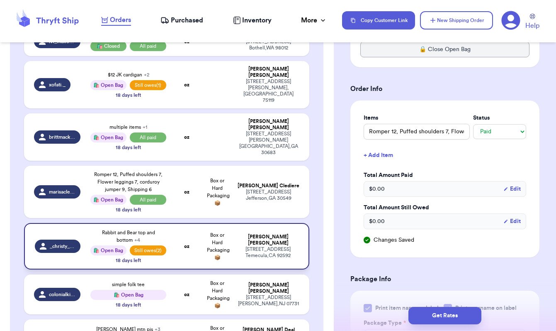
type input "Rabbit and Bear top and bottom"
select select "paid"
select select "unpaid"
select select "paid"
select select "unpaid"
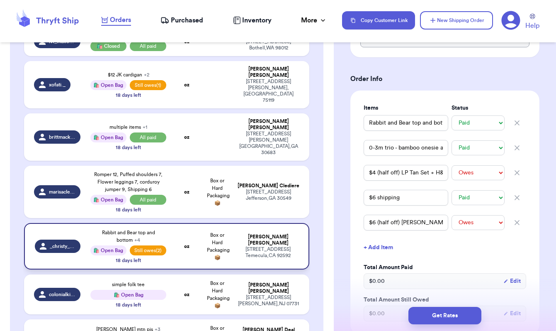
click at [158, 245] on span "Still owes (2)" at bounding box center [148, 250] width 37 height 10
click at [432, 176] on input "$4 (half off) LP Tan Set + H&M Romper + [PERSON_NAME] Cardi (3m)" at bounding box center [406, 173] width 85 height 16
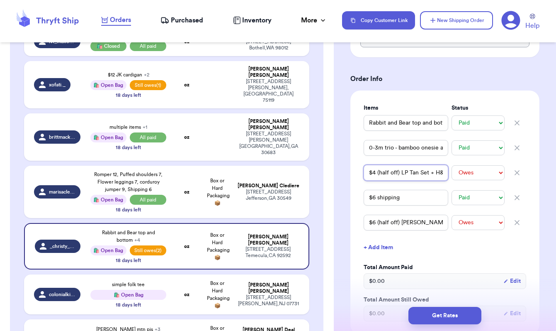
click at [428, 171] on input "$4 (half off) LP Tan Set + H&M Romper + [PERSON_NAME] Cardi (3m)" at bounding box center [406, 173] width 85 height 16
drag, startPoint x: 429, startPoint y: 175, endPoint x: 404, endPoint y: 175, distance: 25.3
click at [404, 175] on input "$4 (half off) LP Tan Set + H&M Romper + [PERSON_NAME] Cardi (3m)" at bounding box center [406, 173] width 85 height 16
click at [394, 174] on input "$4 (half off) LP Tan Set + H&M Romper + [PERSON_NAME] Cardi (3m)" at bounding box center [406, 173] width 85 height 16
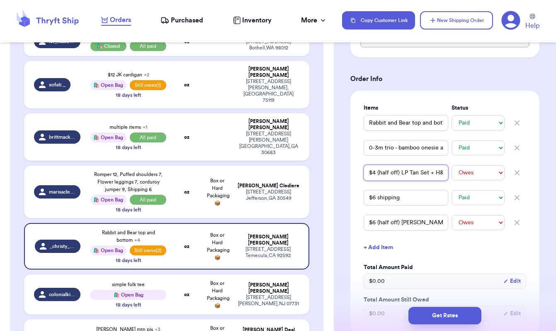
drag, startPoint x: 410, startPoint y: 173, endPoint x: 341, endPoint y: 171, distance: 68.5
click at [341, 171] on div "Shipping Information Delete Label Customer Info Order created: 08/30, 10:55 PM …" at bounding box center [445, 249] width 222 height 932
click at [416, 224] on input "$6 (half off) [PERSON_NAME] Cardigan" at bounding box center [406, 222] width 85 height 16
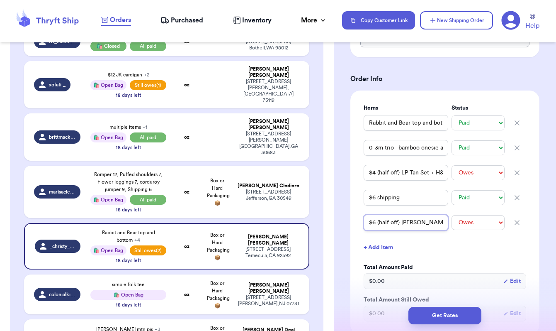
click at [401, 225] on input "$6 (half off) [PERSON_NAME] Cardigan" at bounding box center [406, 222] width 85 height 16
drag, startPoint x: 410, startPoint y: 224, endPoint x: 454, endPoint y: 224, distance: 44.0
click at [454, 224] on div "$6 (half off) Zara Knit Cardigan -- Paid Owes" at bounding box center [445, 222] width 163 height 18
click at [432, 148] on input "0-3m trio - bamboo onesie and sack + sleeveless waffle" at bounding box center [406, 148] width 85 height 16
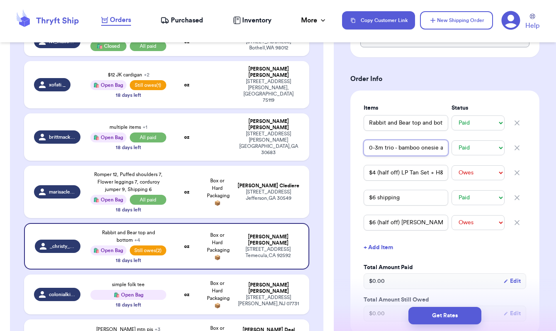
click at [432, 148] on input "0-3m trio - bamboo onesie and sack + sleeveless waffle" at bounding box center [406, 148] width 85 height 16
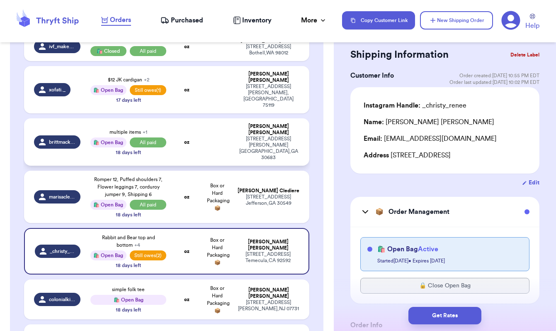
scroll to position [795, 0]
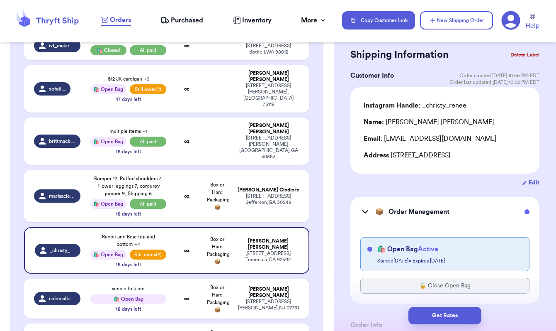
type input "[PERSON_NAME] mtn pjs"
select select "unknown"
type input "Floral leggings"
select select "unknown"
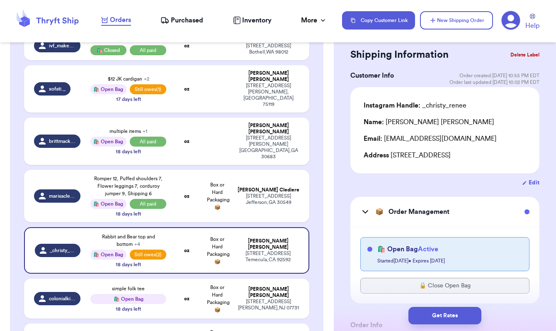
type input "Plain leggings"
select select "unknown"
type input "Fire truck shorts"
select select "unknown"
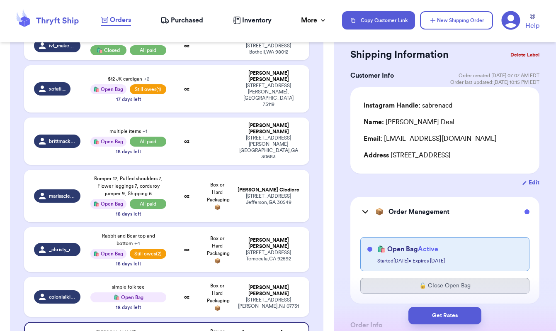
click at [434, 286] on button "🔒 Close Open Bag" at bounding box center [444, 285] width 169 height 16
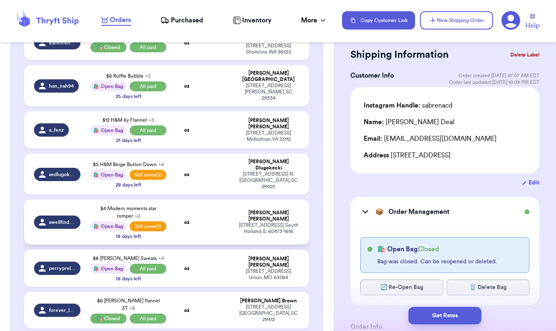
scroll to position [447, 0]
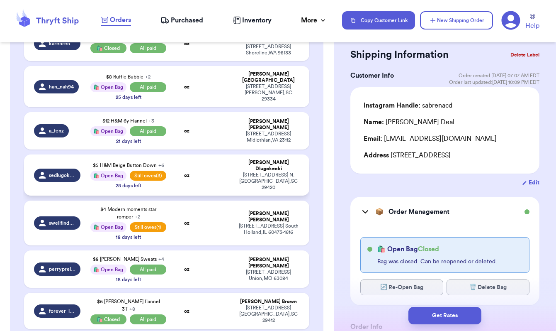
click at [92, 173] on div "$5 H&M Beige Button Down + 6 🛍️ Open Bag Still owes (3) 28 days left" at bounding box center [128, 174] width 76 height 27
type input "$5 H&M Beige Button Down"
select select "paid"
type input "$7 H&M Striped Set"
select select "paid"
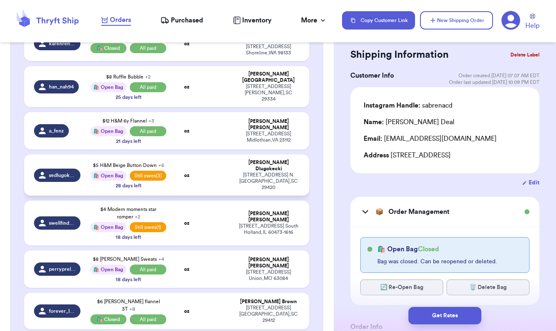
type input "$6 H&M Grey Polo"
select select "paid"
type input "$0 shipping - local pickup"
select select "paid"
select select "unpaid"
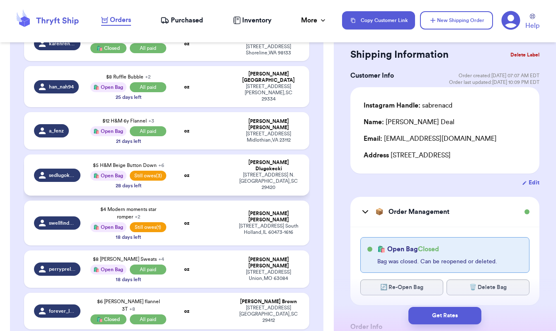
select select "unpaid"
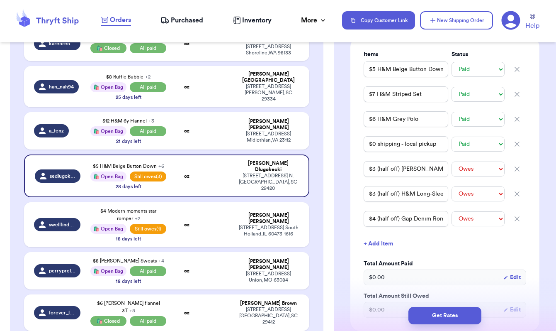
scroll to position [321, 0]
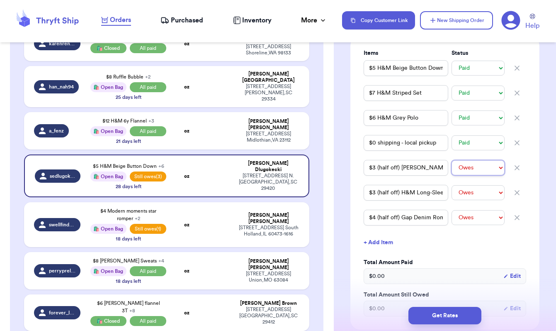
click at [480, 175] on select "-- Paid Owes" at bounding box center [478, 167] width 53 height 15
select select "paid"
click at [472, 225] on select "-- Paid Owes" at bounding box center [478, 217] width 53 height 15
select select "paid"
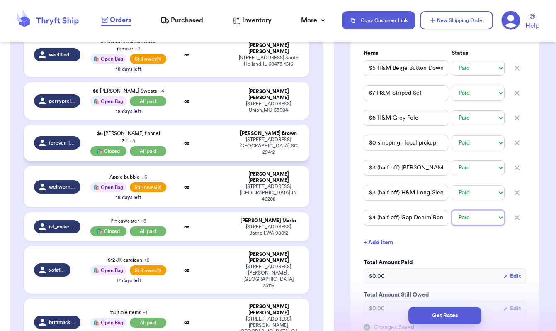
scroll to position [618, 0]
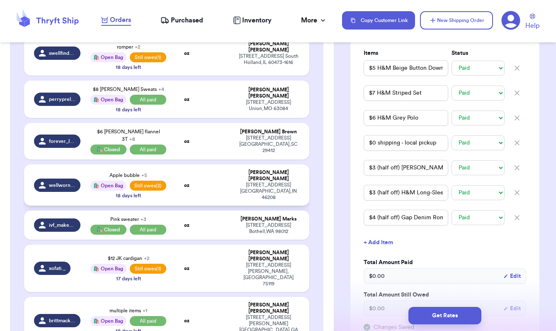
click at [79, 172] on td "wellwornwallace" at bounding box center [54, 184] width 61 height 41
type input "Apple bubble"
type input "Zara dress"
type input "$ 6 shipping"
type input "$8 HM Cords 6Y"
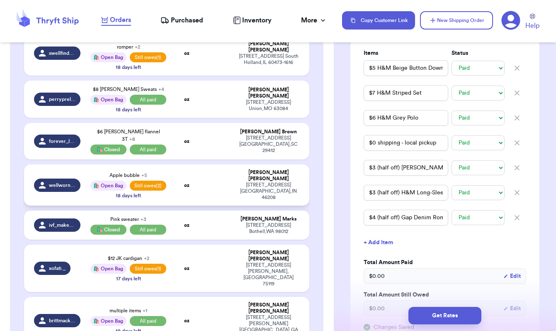
select select "unpaid"
type input "$8 H&M boots"
type input "$14 H&M Duck Pants"
select select "unpaid"
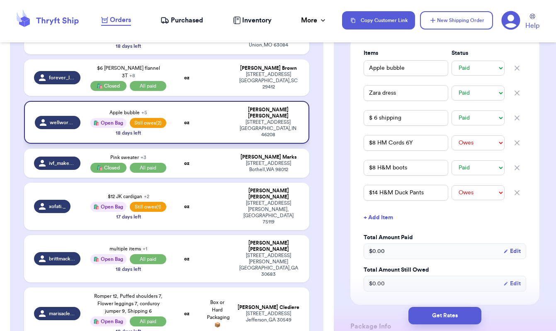
scroll to position [682, 0]
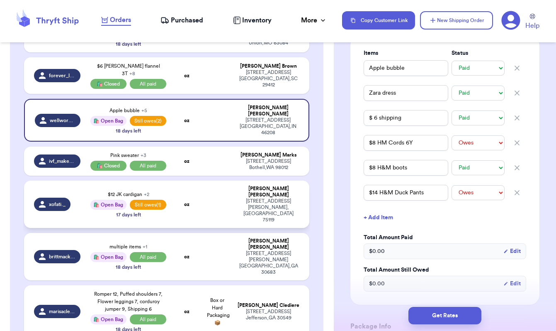
click at [168, 187] on td "$12 JK cardigan + 2 🛍️ Open Bag Still owes (1) 17 days left" at bounding box center [128, 203] width 86 height 47
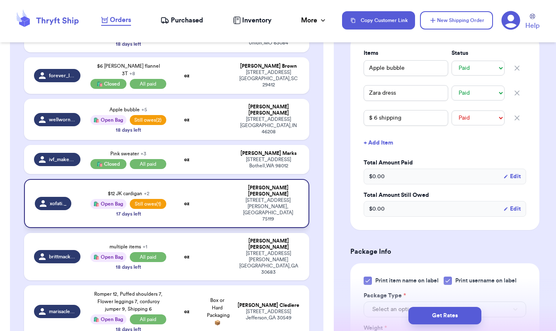
type input "$12 JK cardigan"
type input "$6 shipping"
type input "$7 (half off) Vignette Dress"
select select "unpaid"
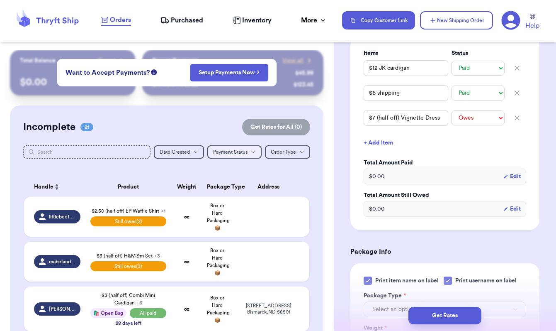
scroll to position [0, 0]
click at [239, 154] on span "Payment Status" at bounding box center [230, 151] width 34 height 5
click at [233, 180] on button "Paid" at bounding box center [235, 180] width 54 height 13
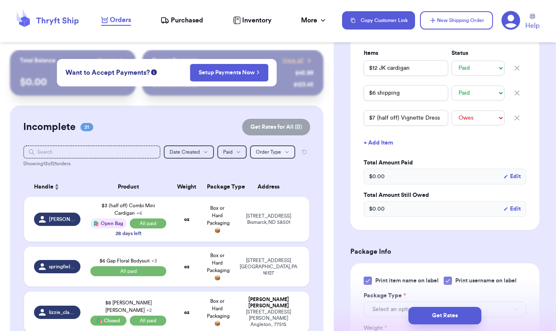
click at [281, 155] on button "Order Type Order Type" at bounding box center [272, 151] width 45 height 13
click at [277, 200] on button "Regular Orders" at bounding box center [273, 200] width 44 height 13
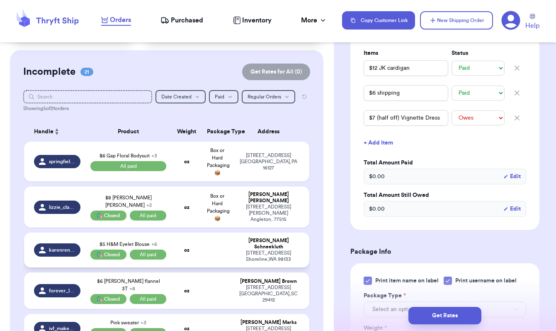
scroll to position [56, 0]
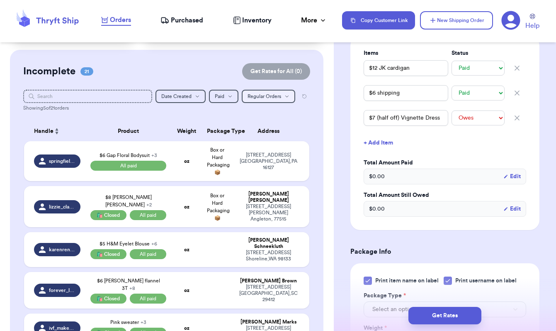
click at [262, 95] on span "Regular Orders" at bounding box center [265, 96] width 34 height 5
click at [263, 109] on button "All Orders" at bounding box center [268, 111] width 53 height 13
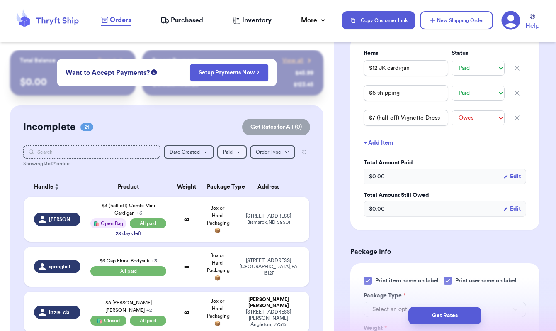
scroll to position [0, 0]
click at [233, 151] on span "Paid" at bounding box center [228, 151] width 10 height 5
click at [233, 169] on button "All" at bounding box center [232, 167] width 29 height 13
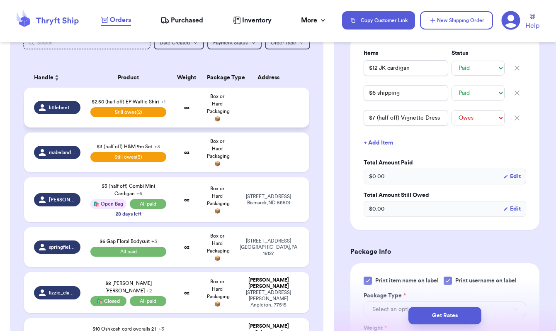
scroll to position [110, 0]
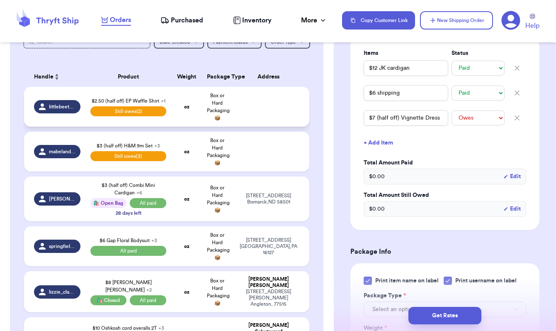
click at [79, 126] on td "littlebeethriftfinds" at bounding box center [54, 107] width 61 height 40
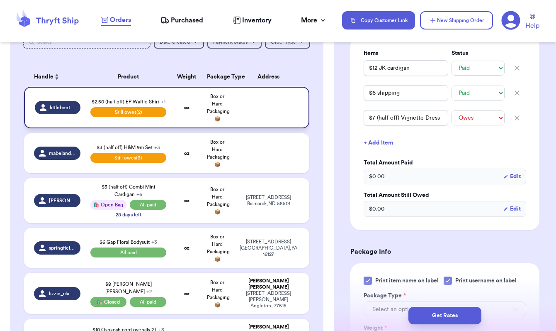
type input "$2.50 (half off) EP Waffle Shirt"
select select "unpaid"
type input "$5.50 shipping"
select select "unpaid"
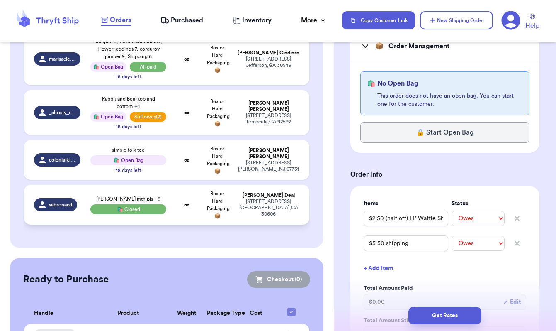
scroll to position [934, 0]
click at [81, 185] on td "sabrenacd" at bounding box center [54, 205] width 61 height 40
type input "[PERSON_NAME] mtn pjs"
select select "unknown"
type input "Floral leggings"
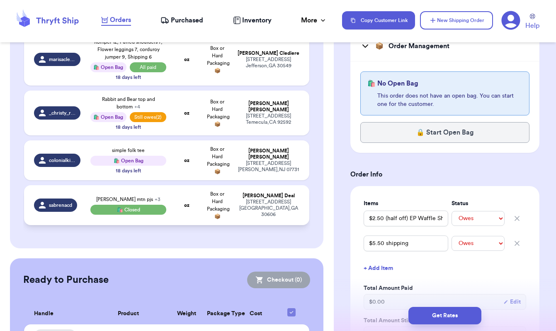
select select "unknown"
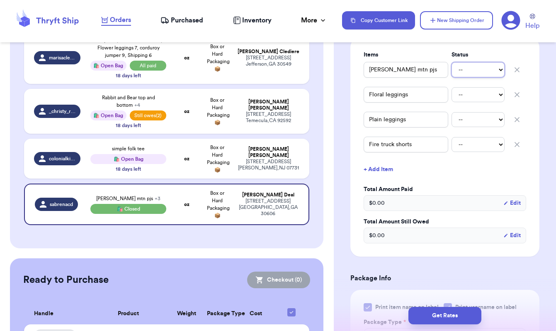
click at [478, 71] on select "-- Paid Owes" at bounding box center [478, 69] width 53 height 15
select select "paid"
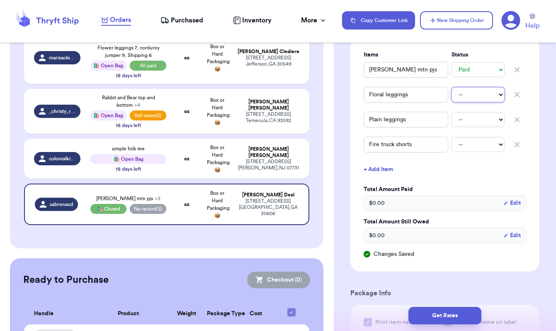
select select "paid"
click at [470, 117] on select "-- Paid Owes" at bounding box center [478, 119] width 53 height 15
select select "paid"
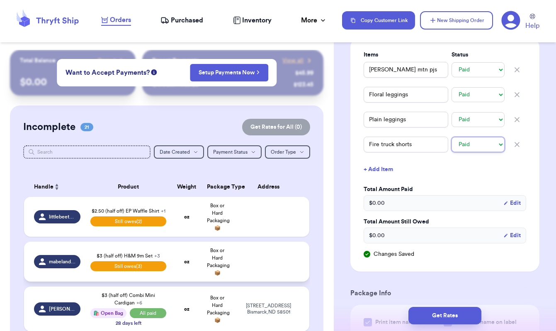
scroll to position [0, 0]
click at [189, 235] on td "oz" at bounding box center [186, 217] width 31 height 40
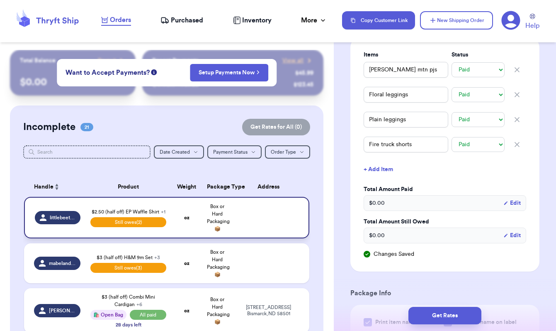
type input "$2.50 (half off) EP Waffle Shirt"
select select "unpaid"
type input "$5.50 shipping"
select select "unpaid"
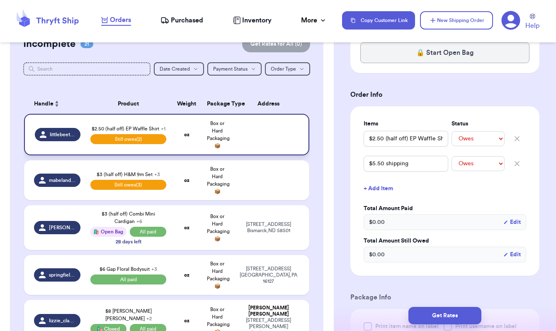
scroll to position [87, 0]
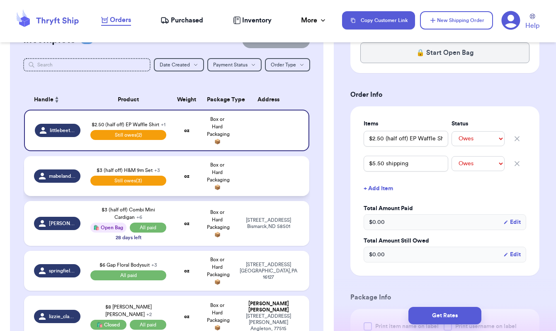
click at [61, 192] on td "mabelandmaude" at bounding box center [54, 176] width 61 height 40
select select "unpaid"
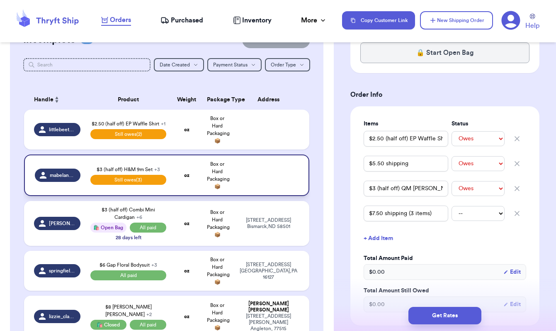
type input "$3 (half off) H&M 9m Set"
type input "$1.50 (half off) JK Leggings"
type input "mabelandmaude"
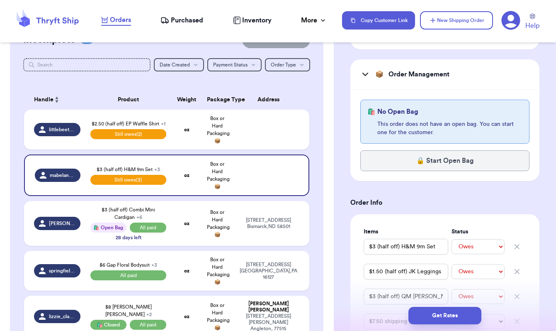
scroll to position [294, 0]
click at [73, 191] on td "mabelandmaude" at bounding box center [54, 174] width 61 height 41
click at [152, 184] on span "Still owes (3)" at bounding box center [128, 180] width 76 height 10
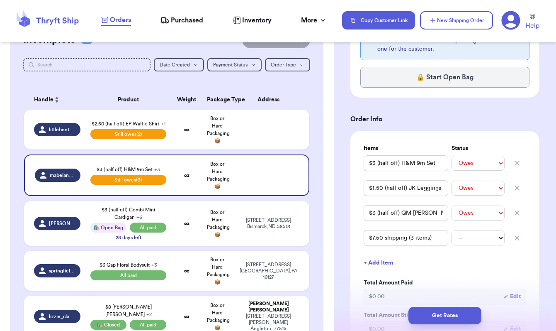
scroll to position [380, 0]
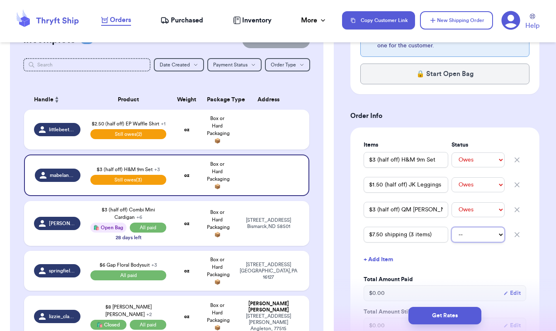
click at [479, 236] on select "-- Paid Owes" at bounding box center [478, 234] width 53 height 15
select select "unpaid"
